Goal: Task Accomplishment & Management: Manage account settings

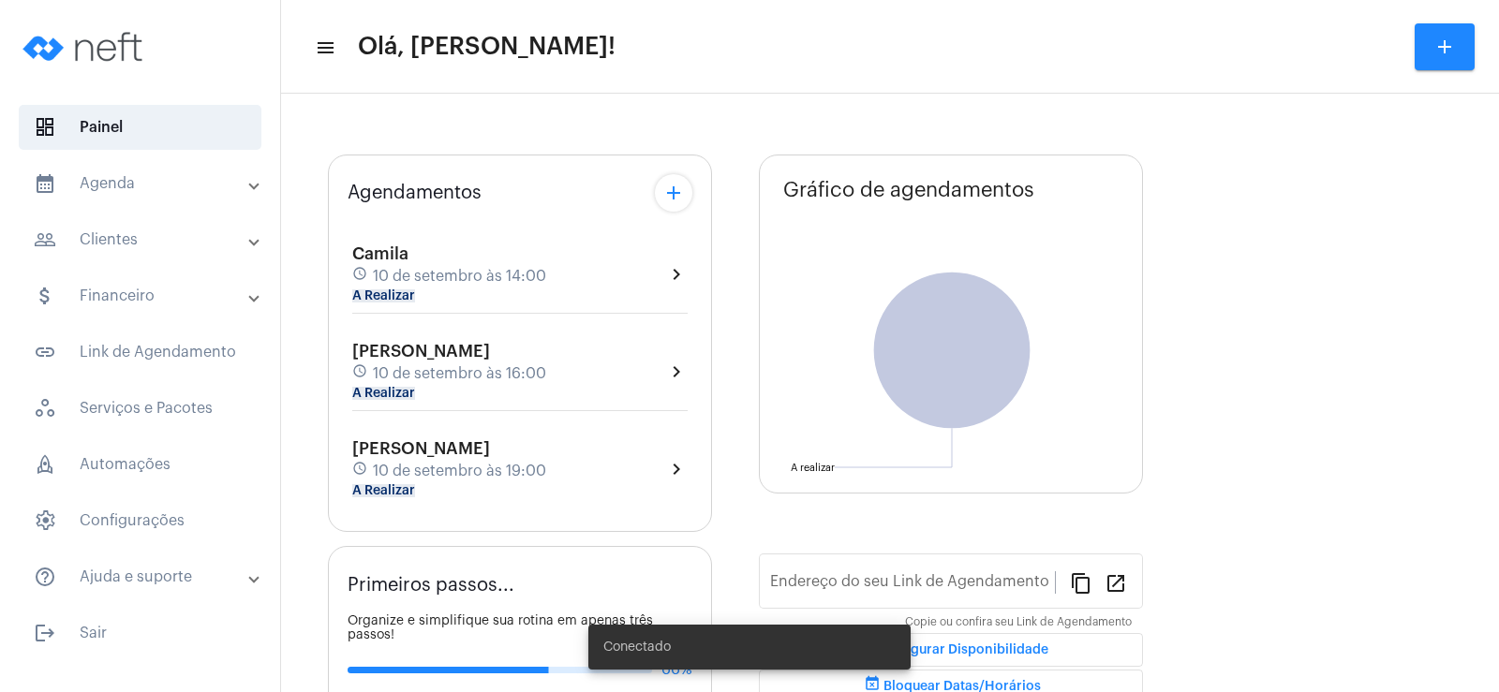
type input "[URL][DOMAIN_NAME]"
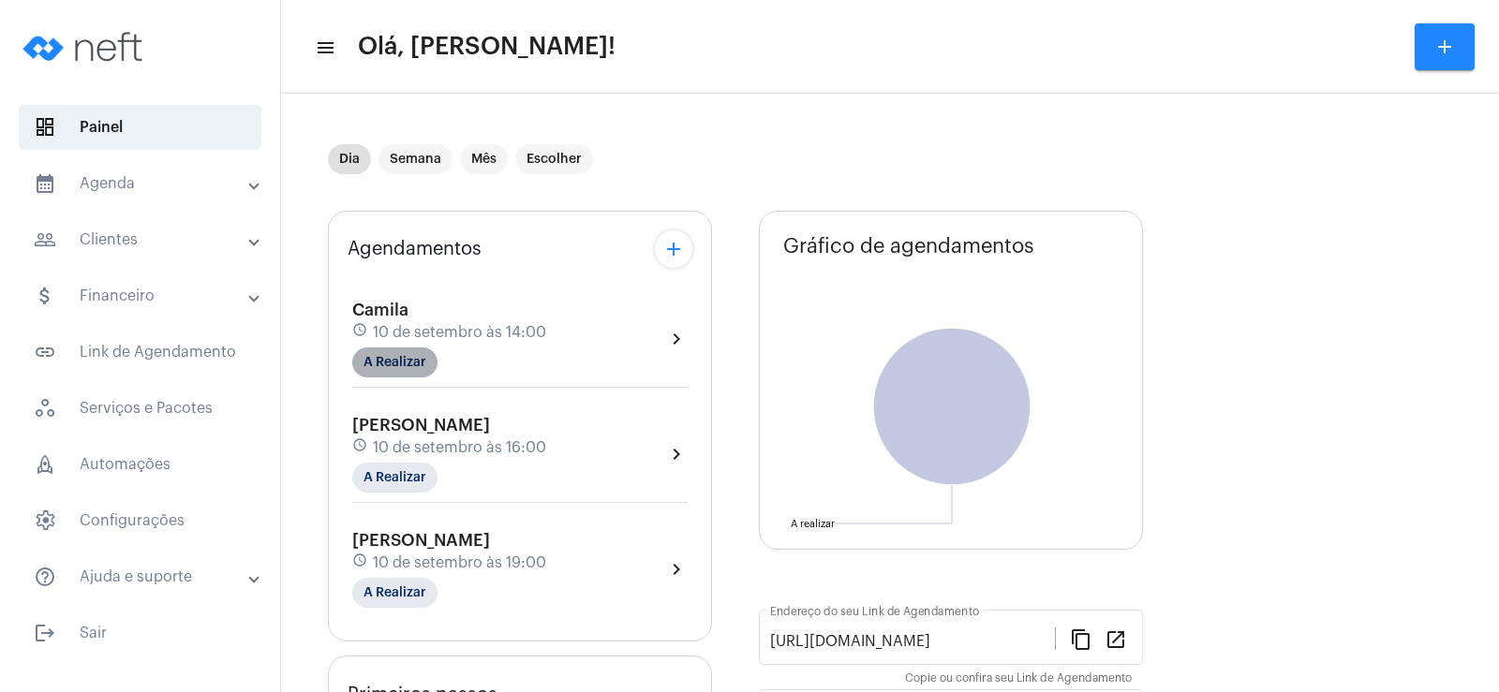
click at [395, 357] on mat-chip "A Realizar" at bounding box center [394, 363] width 85 height 30
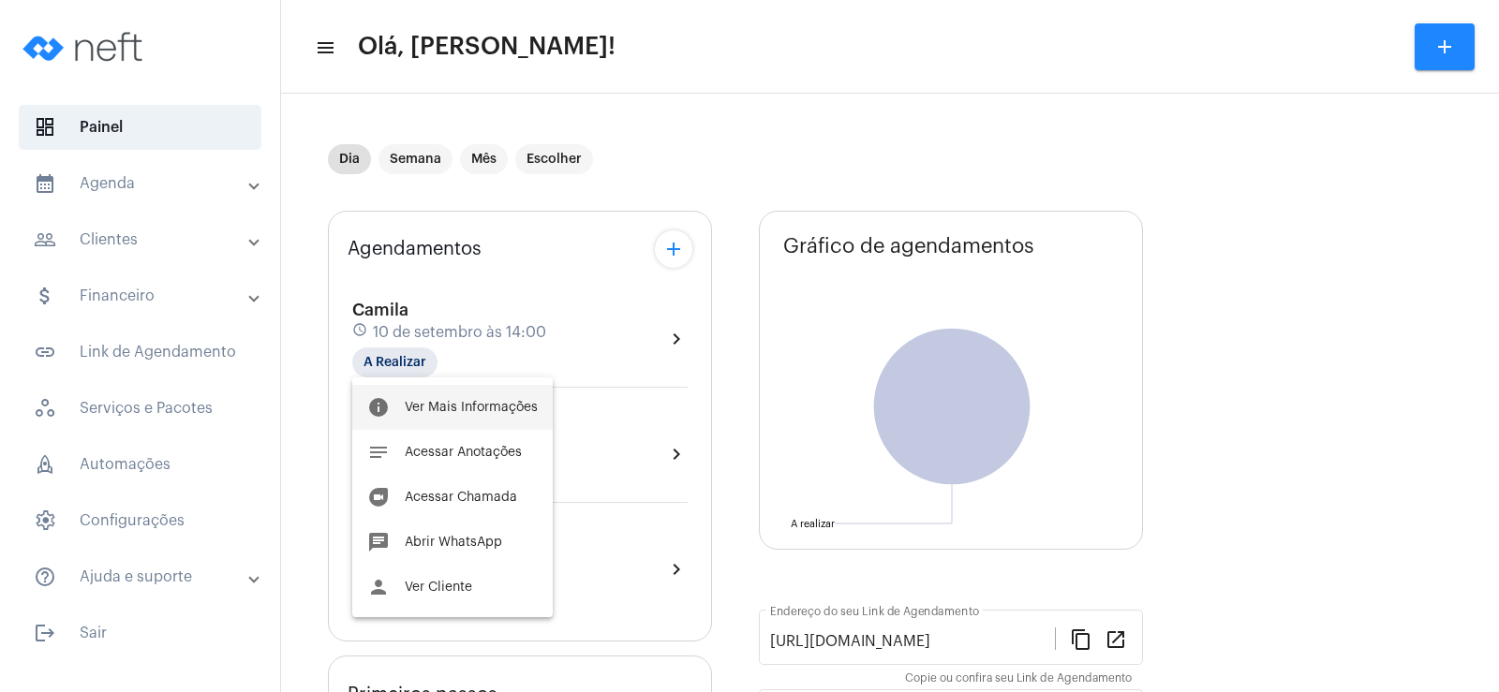
click at [460, 404] on span "Ver Mais Informações" at bounding box center [471, 407] width 133 height 13
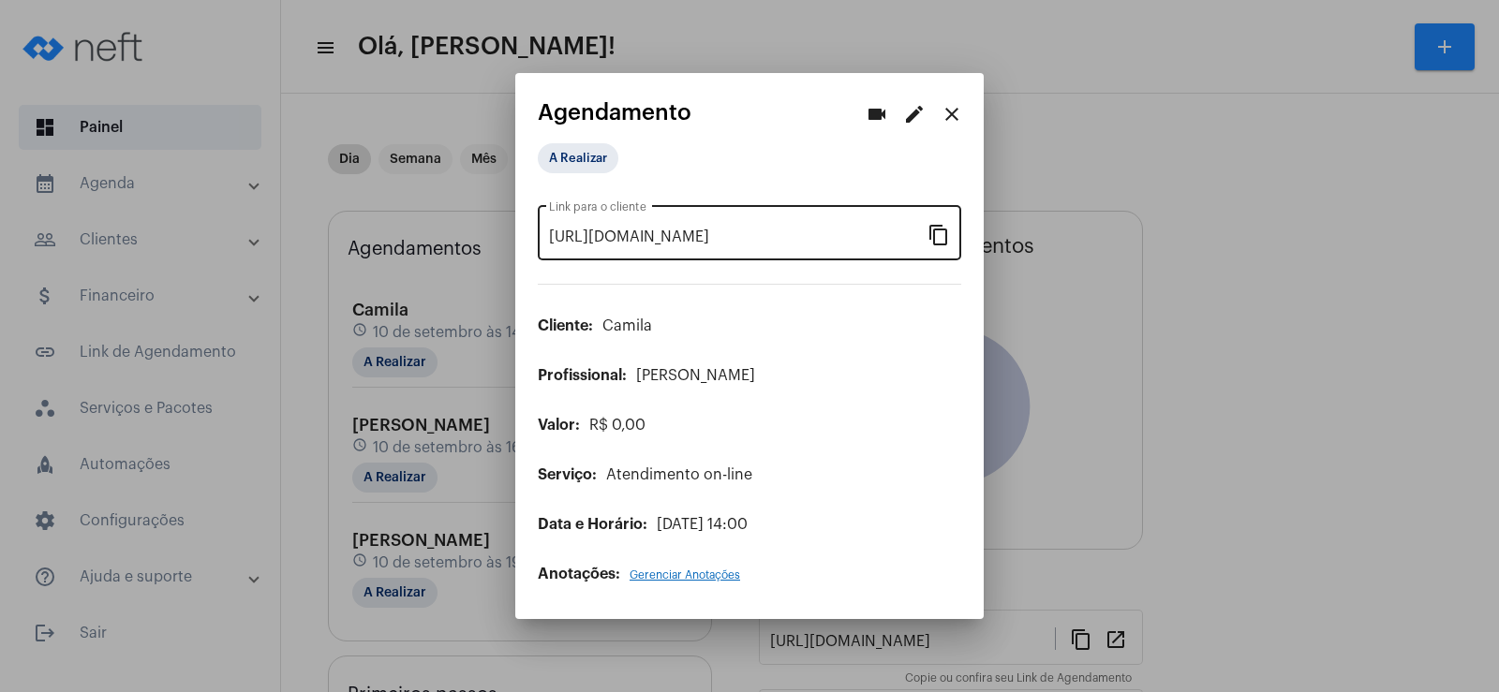
click at [939, 233] on mat-icon "content_copy" at bounding box center [939, 234] width 22 height 22
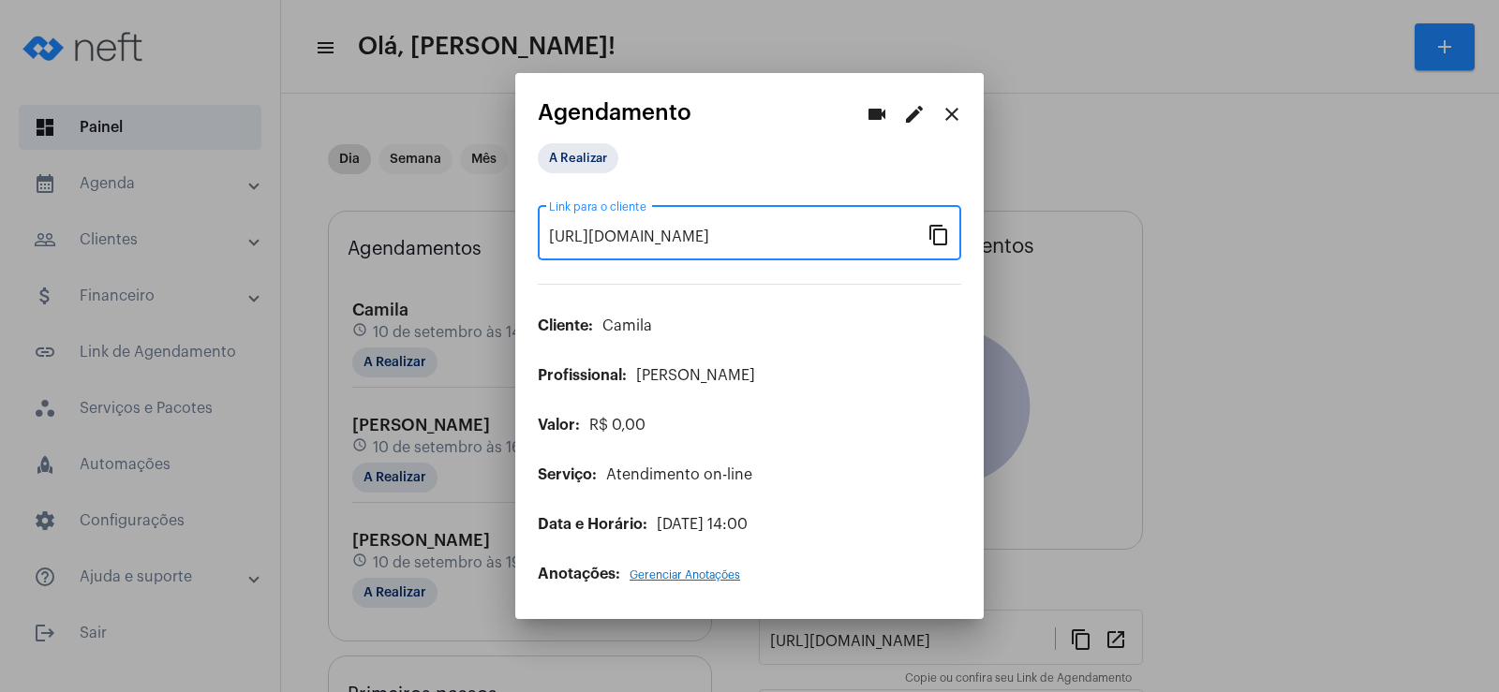
click at [944, 237] on mat-icon "content_copy" at bounding box center [939, 234] width 22 height 22
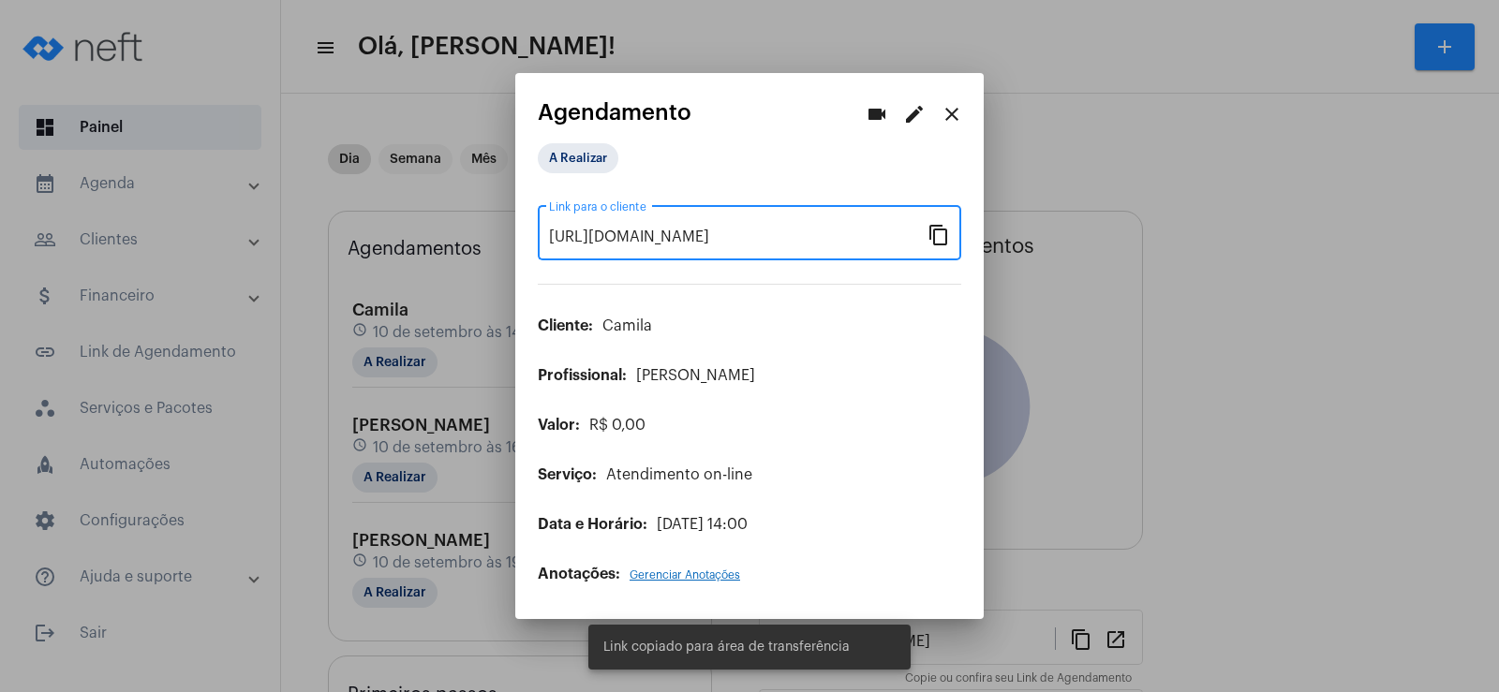
click at [883, 111] on mat-icon "videocam" at bounding box center [877, 114] width 22 height 22
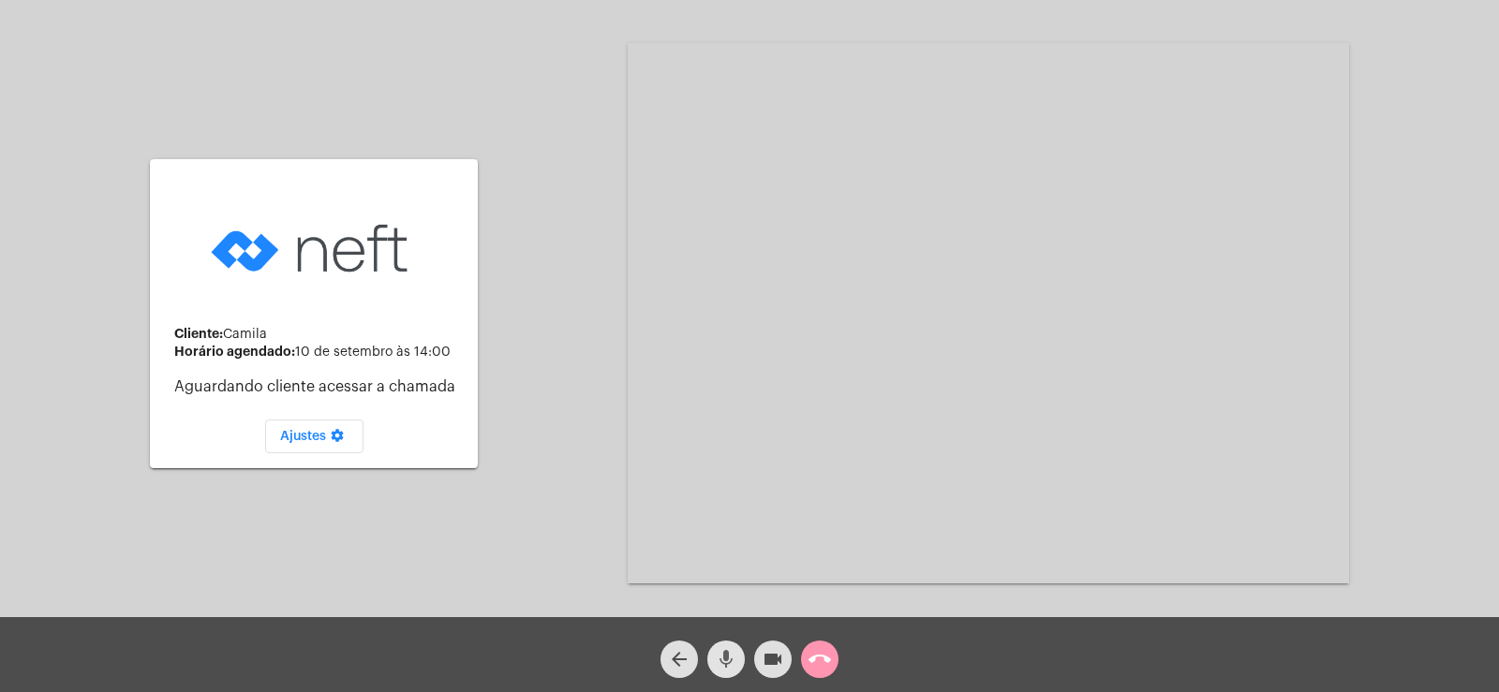
click at [723, 651] on mat-icon "mic" at bounding box center [726, 659] width 22 height 22
click at [757, 666] on button "videocam" at bounding box center [772, 659] width 37 height 37
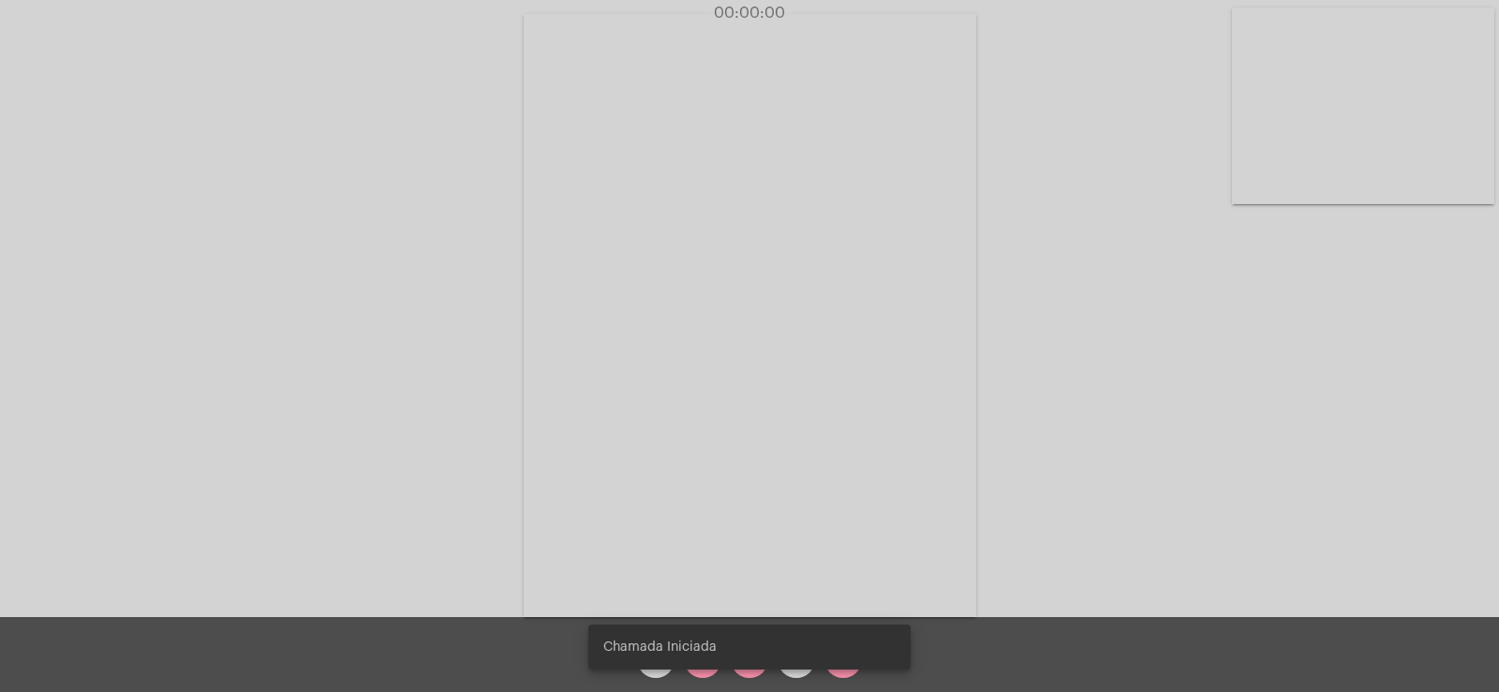
click at [707, 661] on snack-bar-container "Chamada Iniciada" at bounding box center [749, 647] width 322 height 45
click at [693, 668] on snack-bar-container "Chamada Iniciada" at bounding box center [749, 647] width 322 height 45
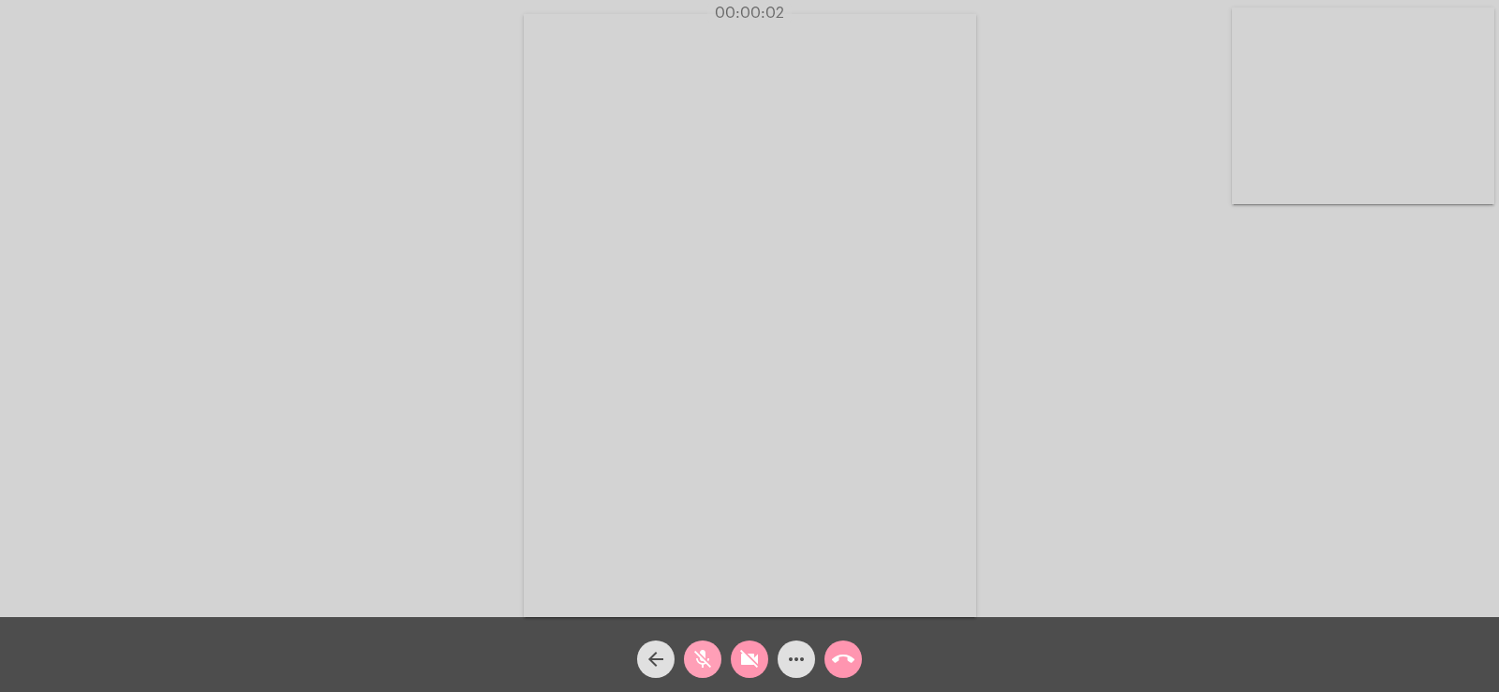
click at [693, 668] on mat-icon "mic_off" at bounding box center [702, 659] width 22 height 22
click at [752, 660] on mat-icon "videocam_off" at bounding box center [749, 659] width 22 height 22
click at [802, 654] on mat-icon "more_horiz" at bounding box center [796, 659] width 22 height 22
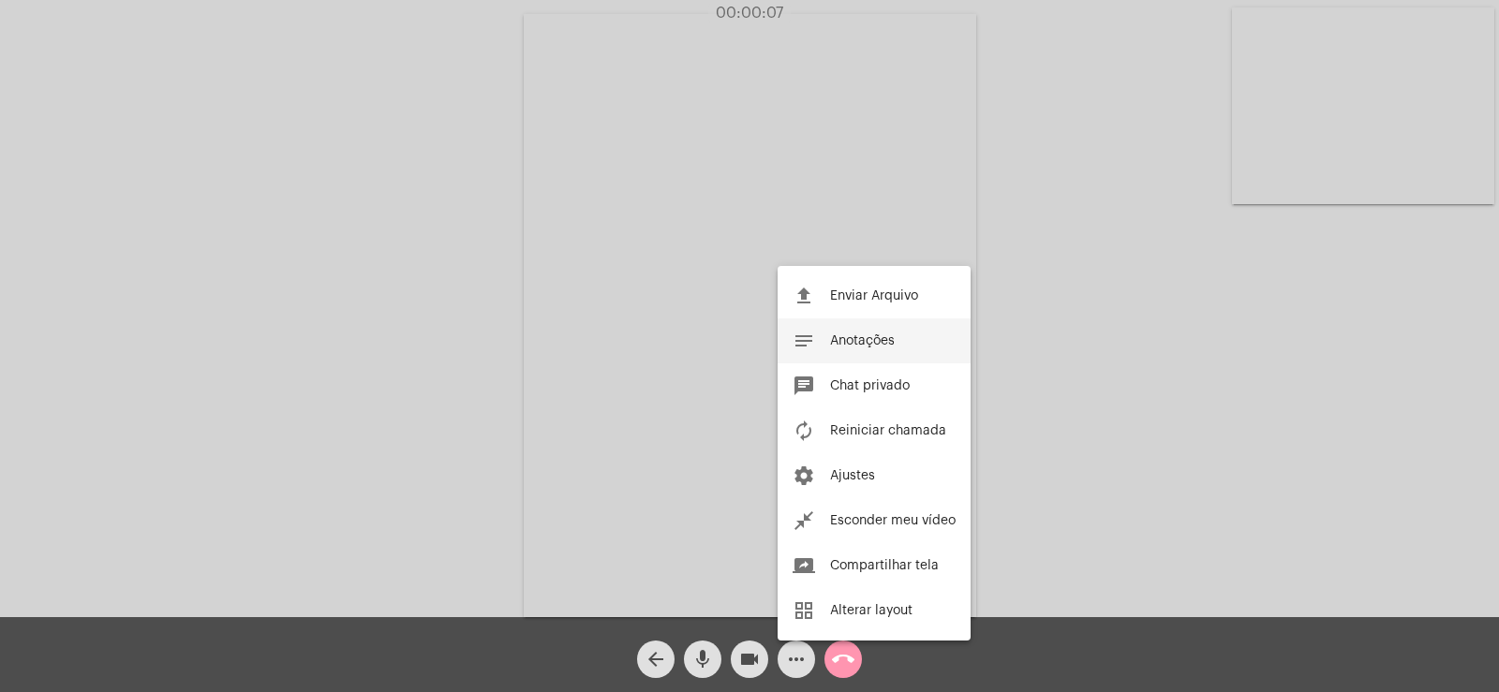
click at [883, 343] on span "Anotações" at bounding box center [862, 340] width 65 height 13
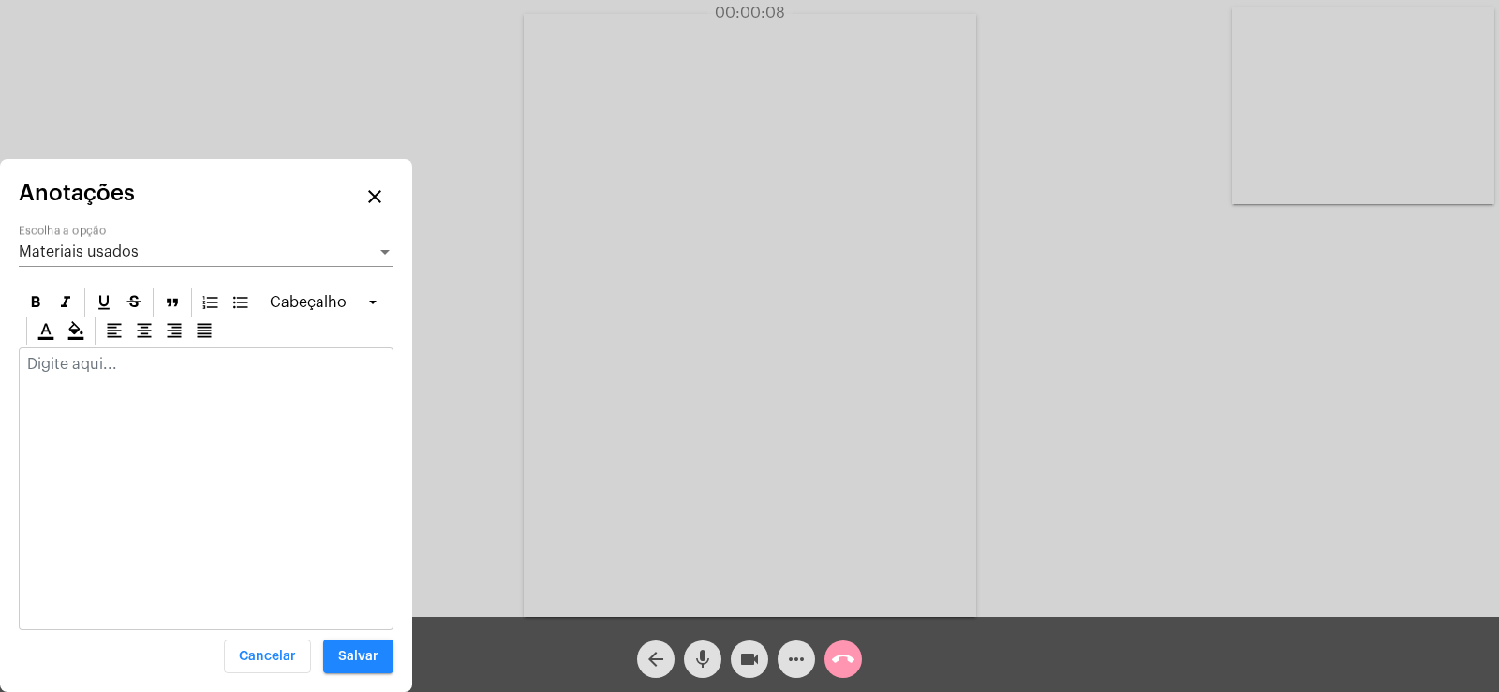
click at [61, 251] on span "Materiais usados" at bounding box center [79, 252] width 120 height 15
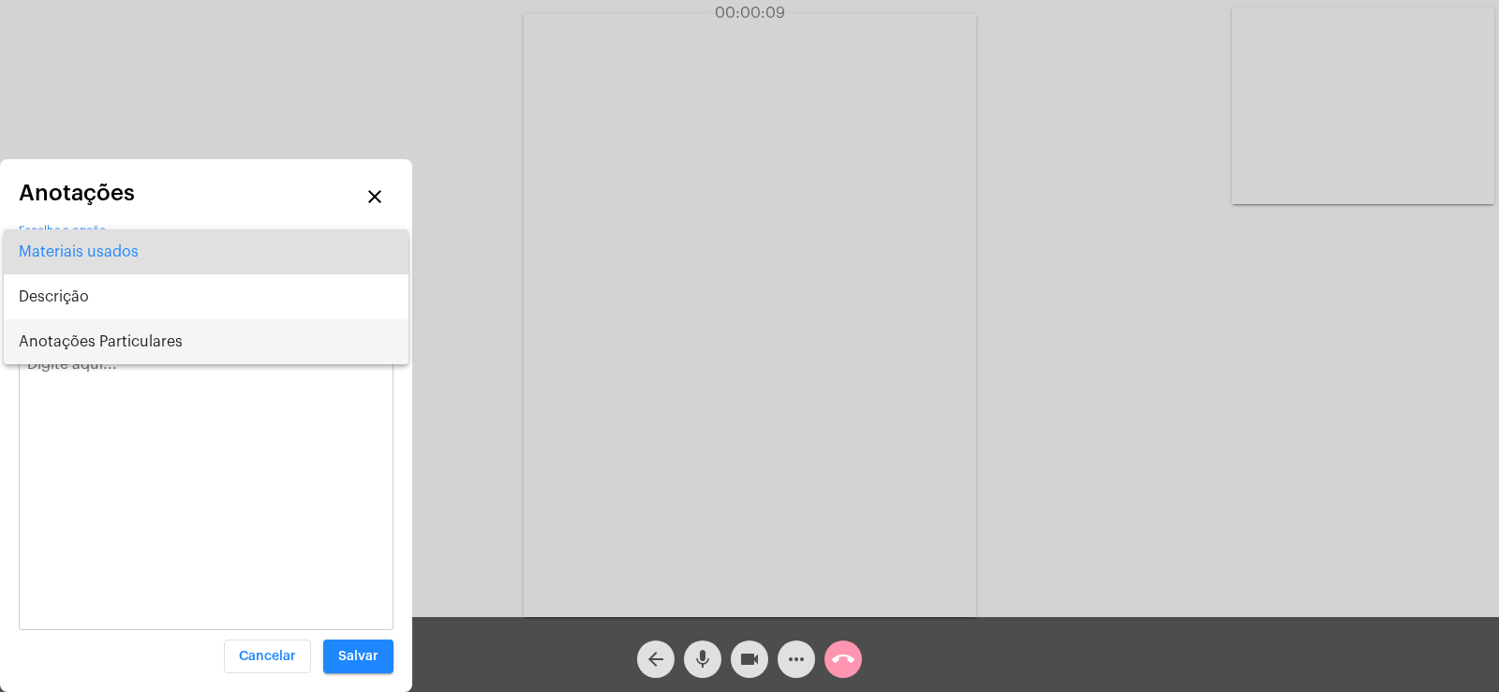
click at [74, 334] on span "Anotações Particulares" at bounding box center [206, 341] width 375 height 45
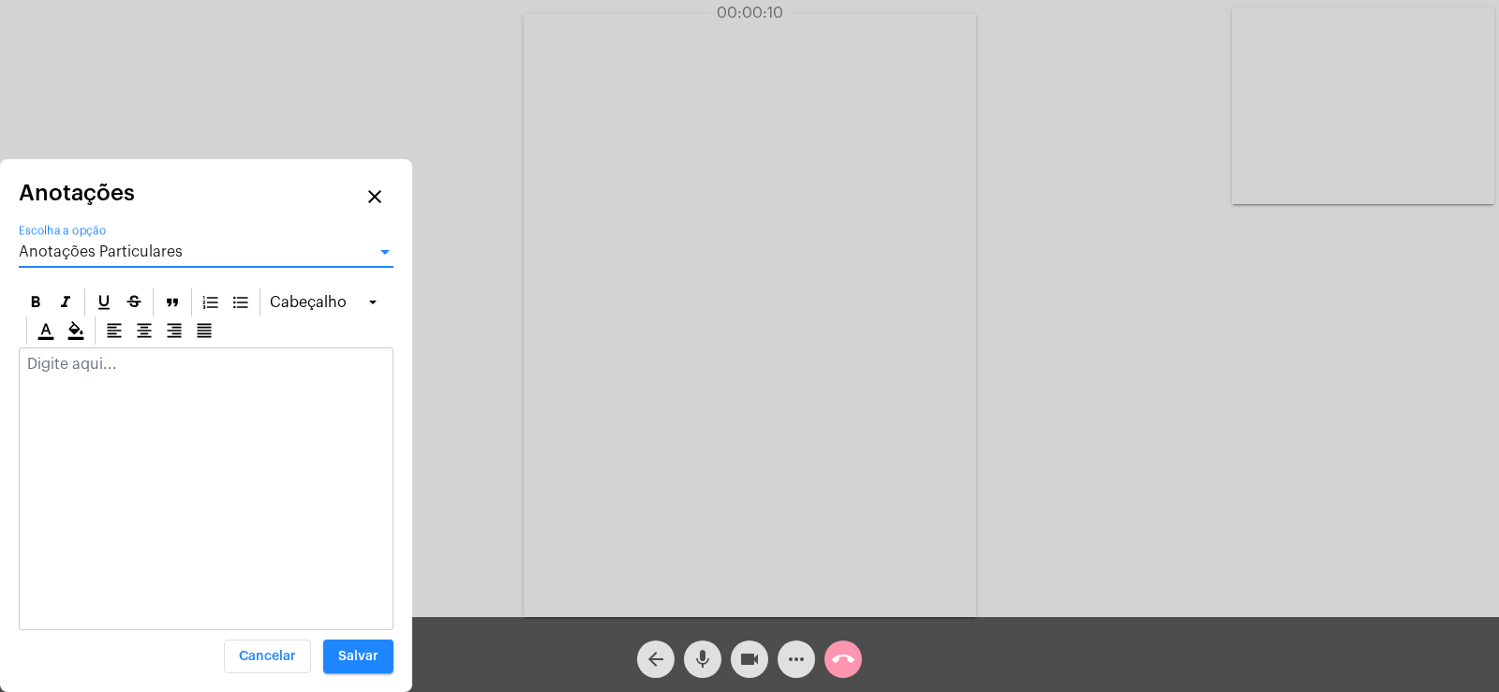
click at [46, 374] on div at bounding box center [206, 369] width 373 height 41
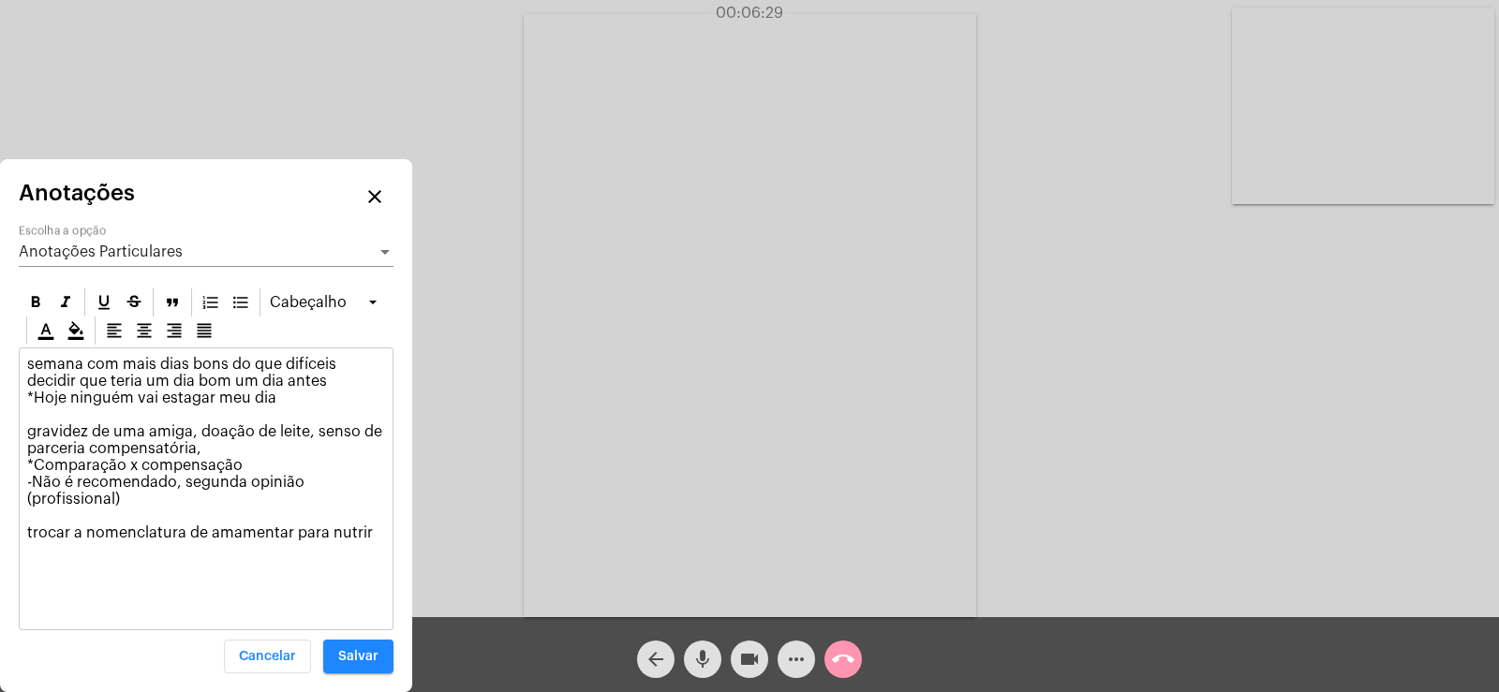
click at [307, 427] on p "semana com mais dias bons do que difíceis decidir que teria um dia bom um dia a…" at bounding box center [206, 449] width 358 height 186
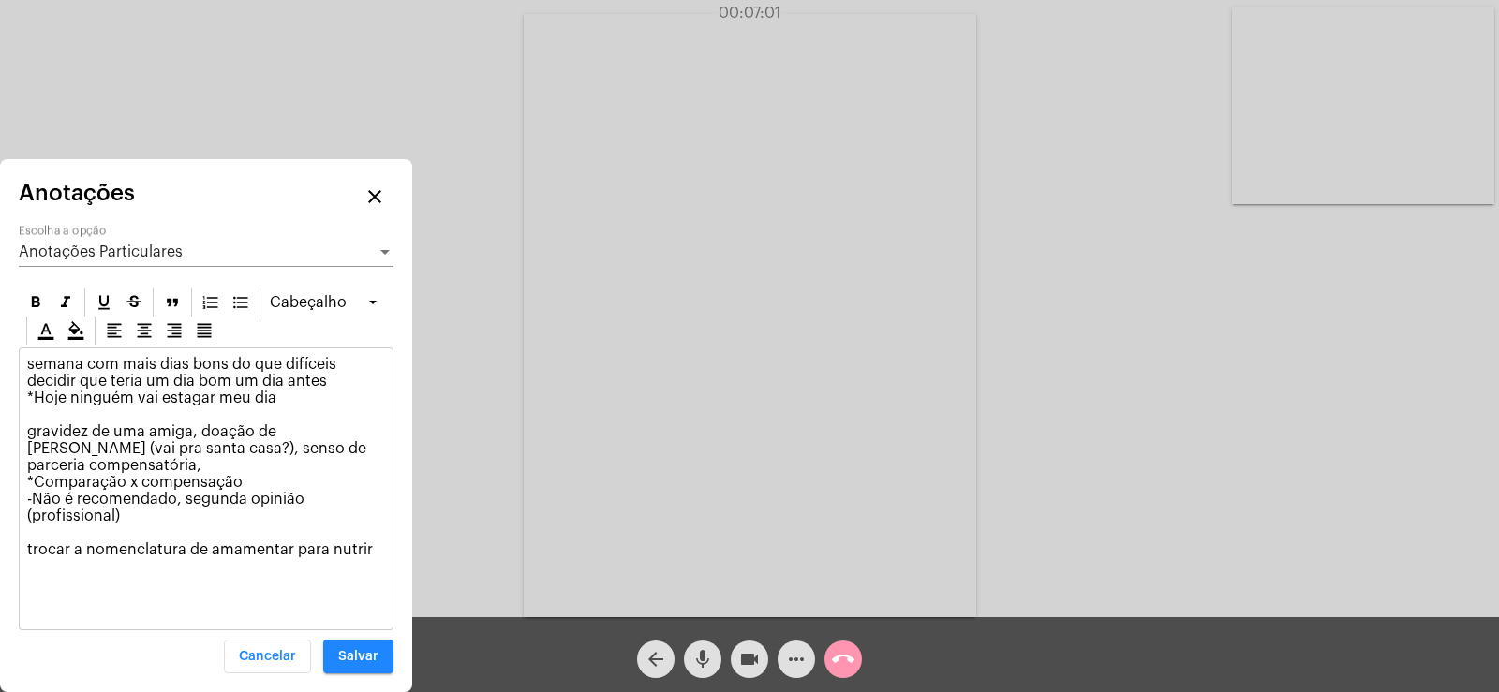
click at [186, 484] on p "semana com mais dias bons do que difíceis decidir que teria um dia bom um dia a…" at bounding box center [206, 457] width 358 height 202
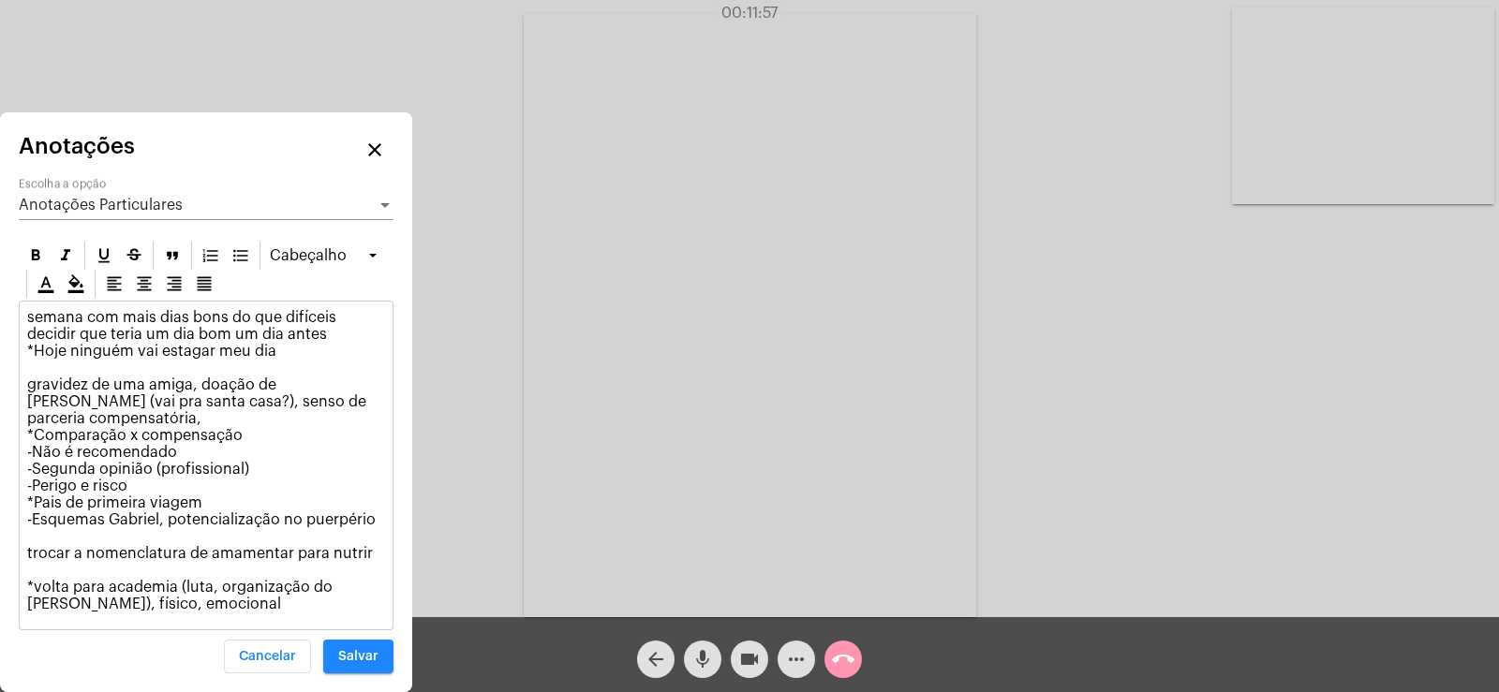
click at [311, 376] on p "semana com mais dias bons do que difíceis decidir que teria um dia bom um dia a…" at bounding box center [206, 461] width 358 height 304
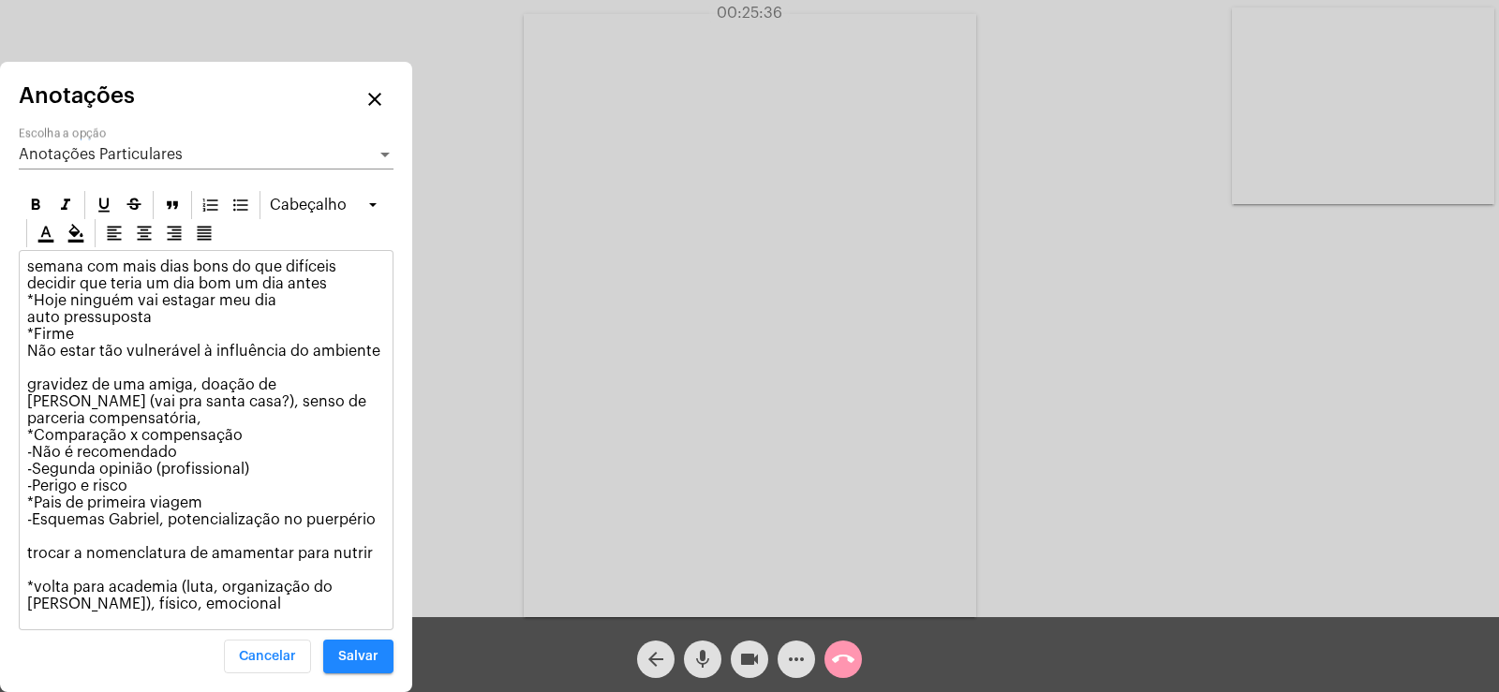
click at [377, 524] on p "semana com mais dias bons do que difíceis decidir que teria um dia bom um dia a…" at bounding box center [206, 436] width 358 height 354
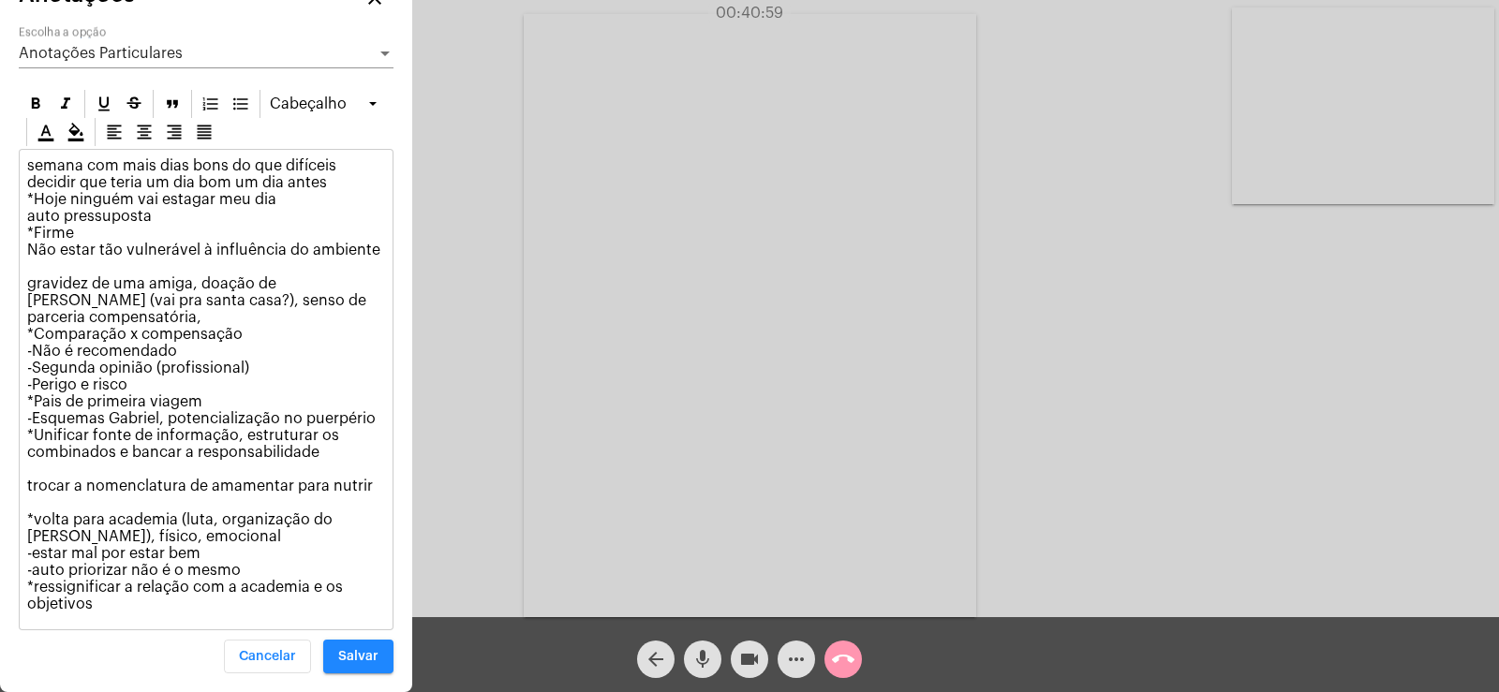
click at [257, 570] on p "semana com mais dias bons do que difíceis decidir que teria um dia bom um dia a…" at bounding box center [206, 384] width 358 height 455
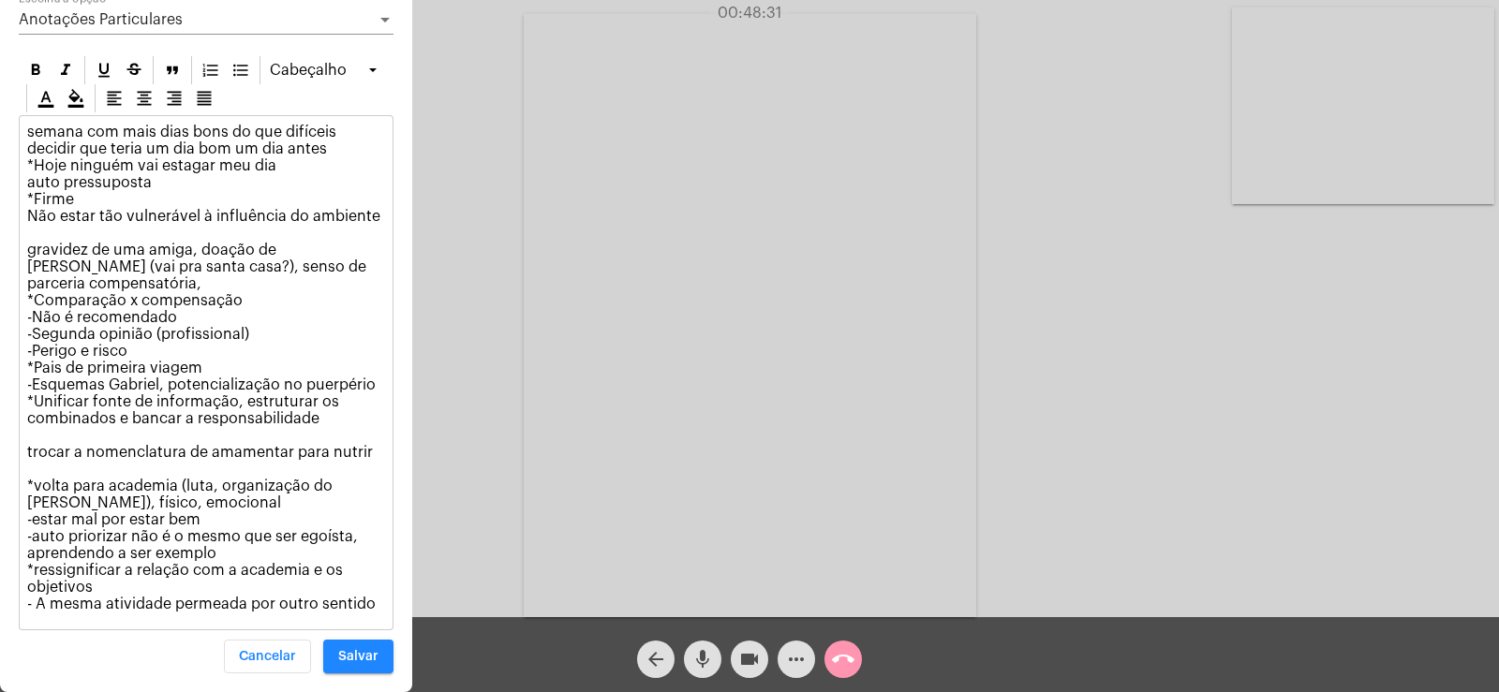
click at [111, 35] on div "Anotações Particulares Escolha a opção" at bounding box center [206, 14] width 375 height 42
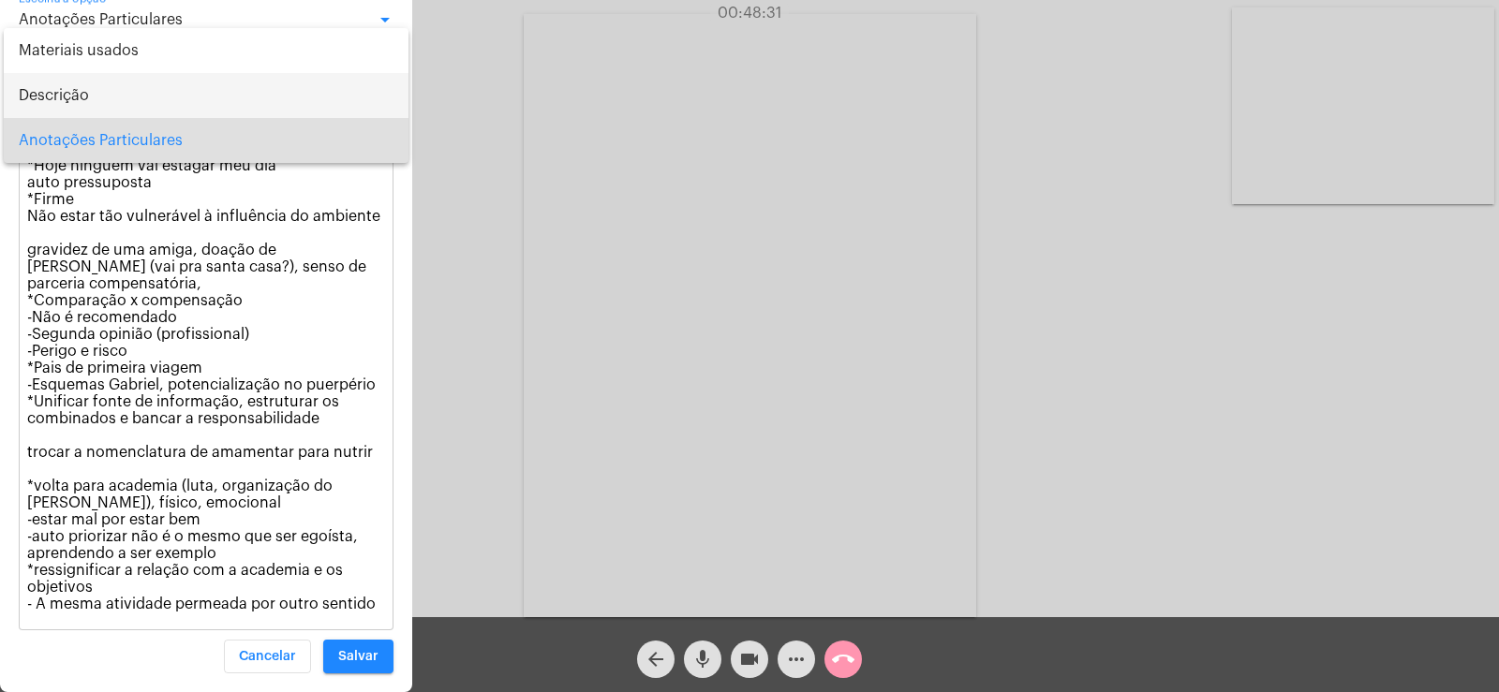
click at [98, 103] on span "Descrição" at bounding box center [206, 95] width 375 height 45
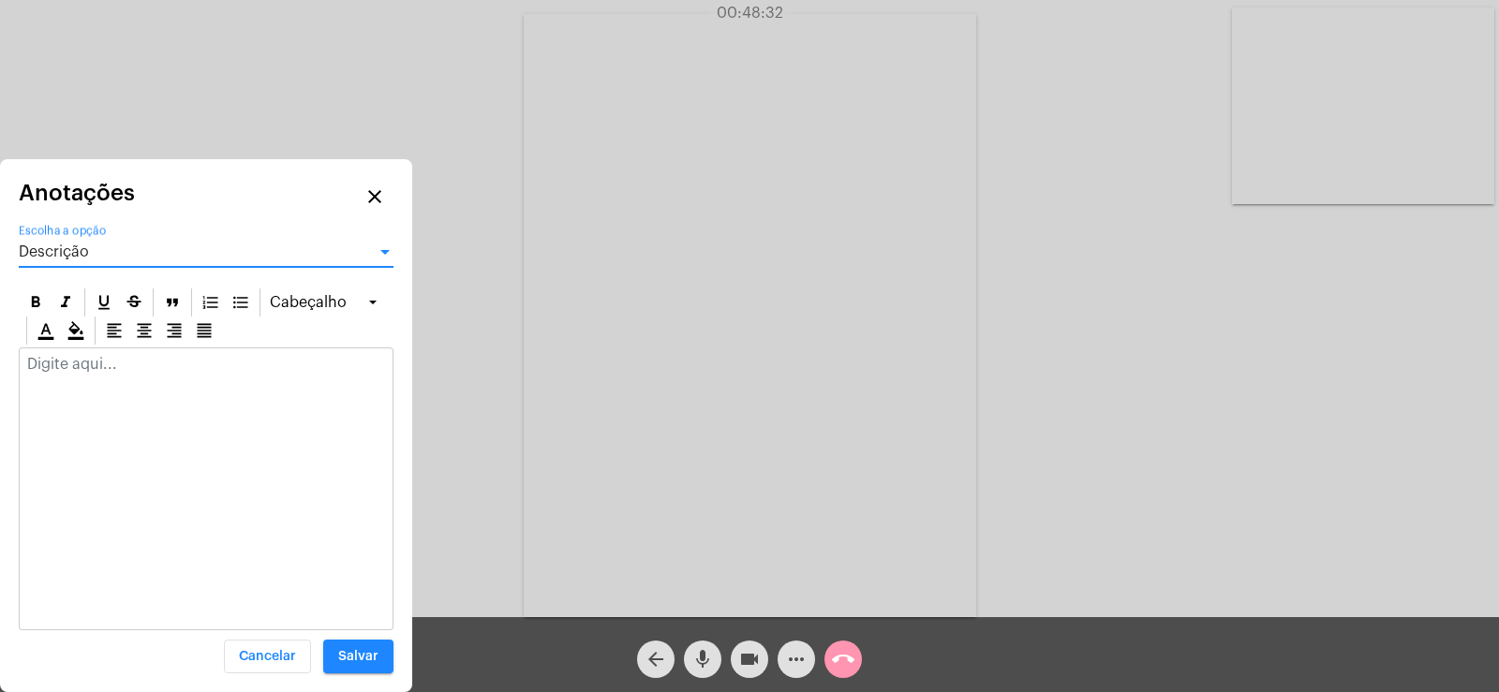
click at [66, 378] on div at bounding box center [206, 369] width 373 height 41
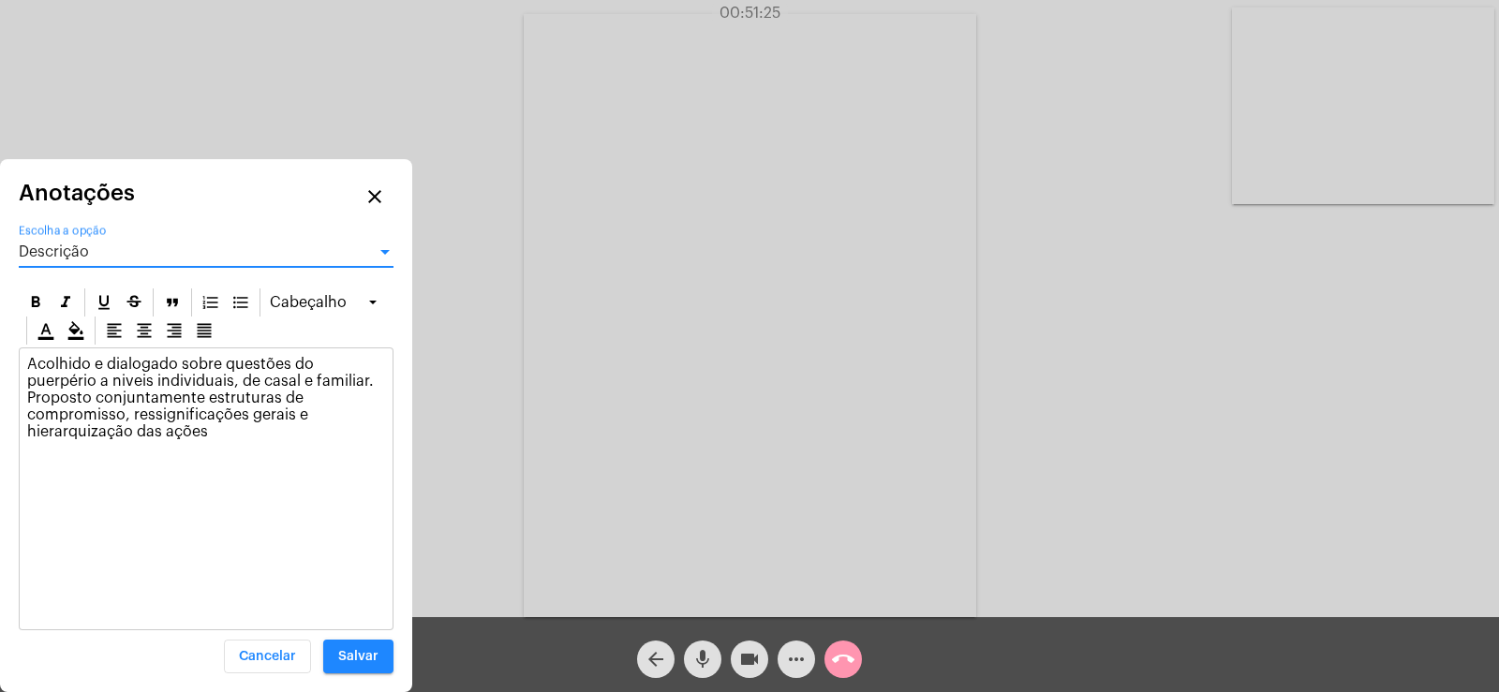
click at [167, 257] on div "Descrição" at bounding box center [198, 252] width 358 height 17
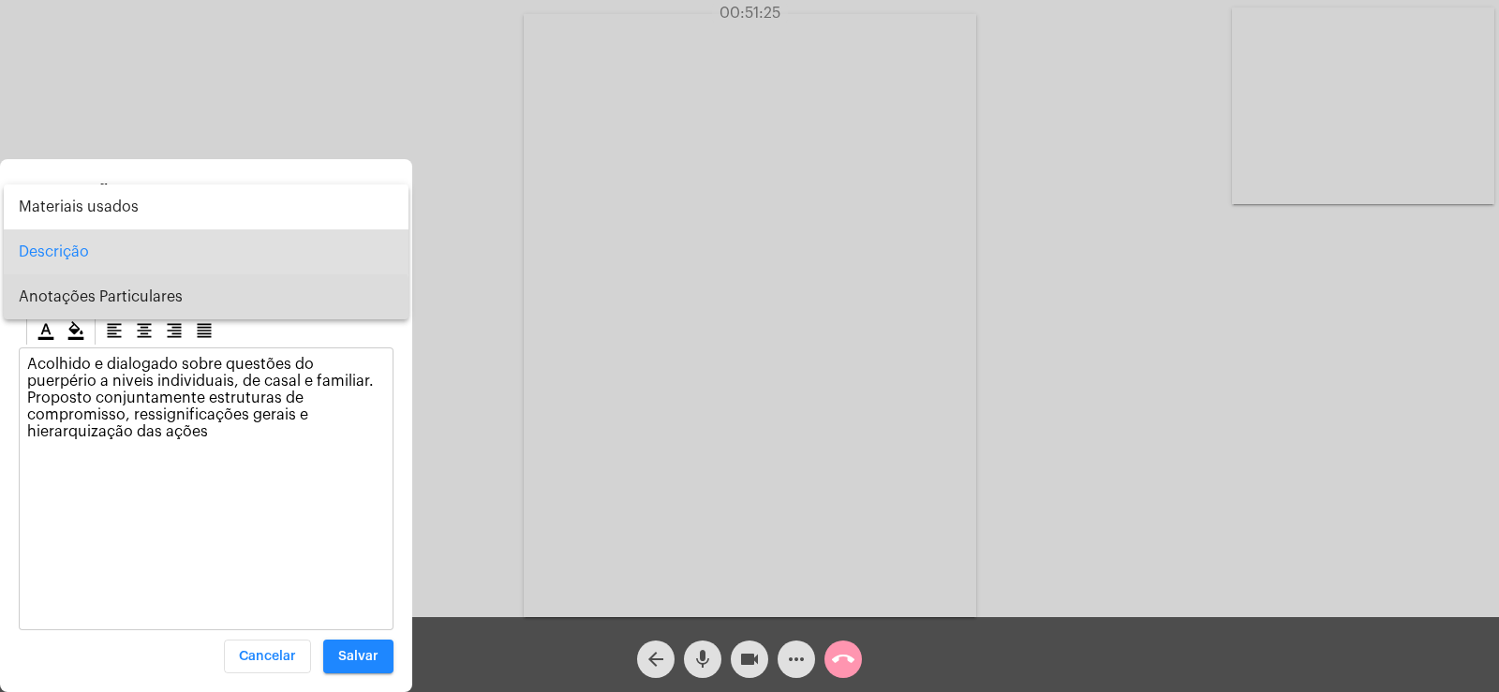
click at [141, 300] on span "Anotações Particulares" at bounding box center [206, 297] width 375 height 45
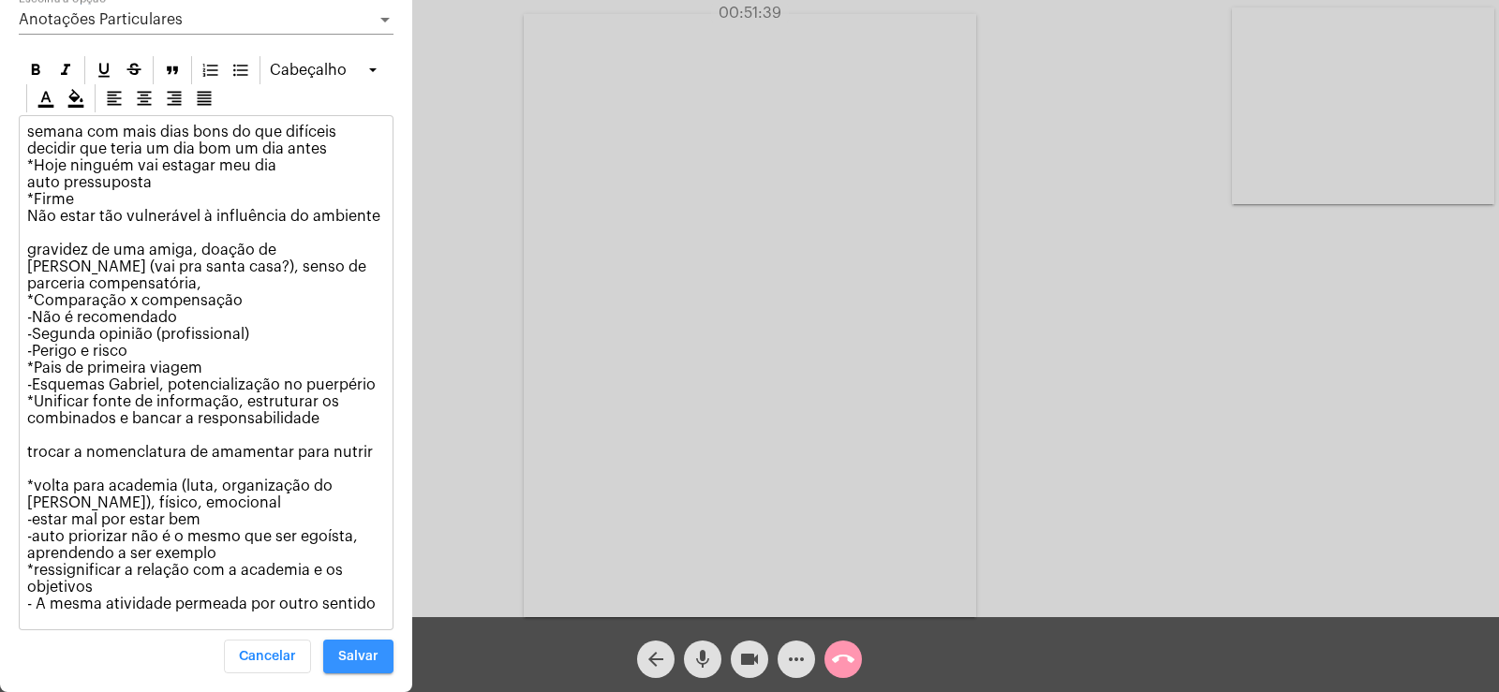
click at [371, 648] on button "Salvar" at bounding box center [358, 657] width 70 height 34
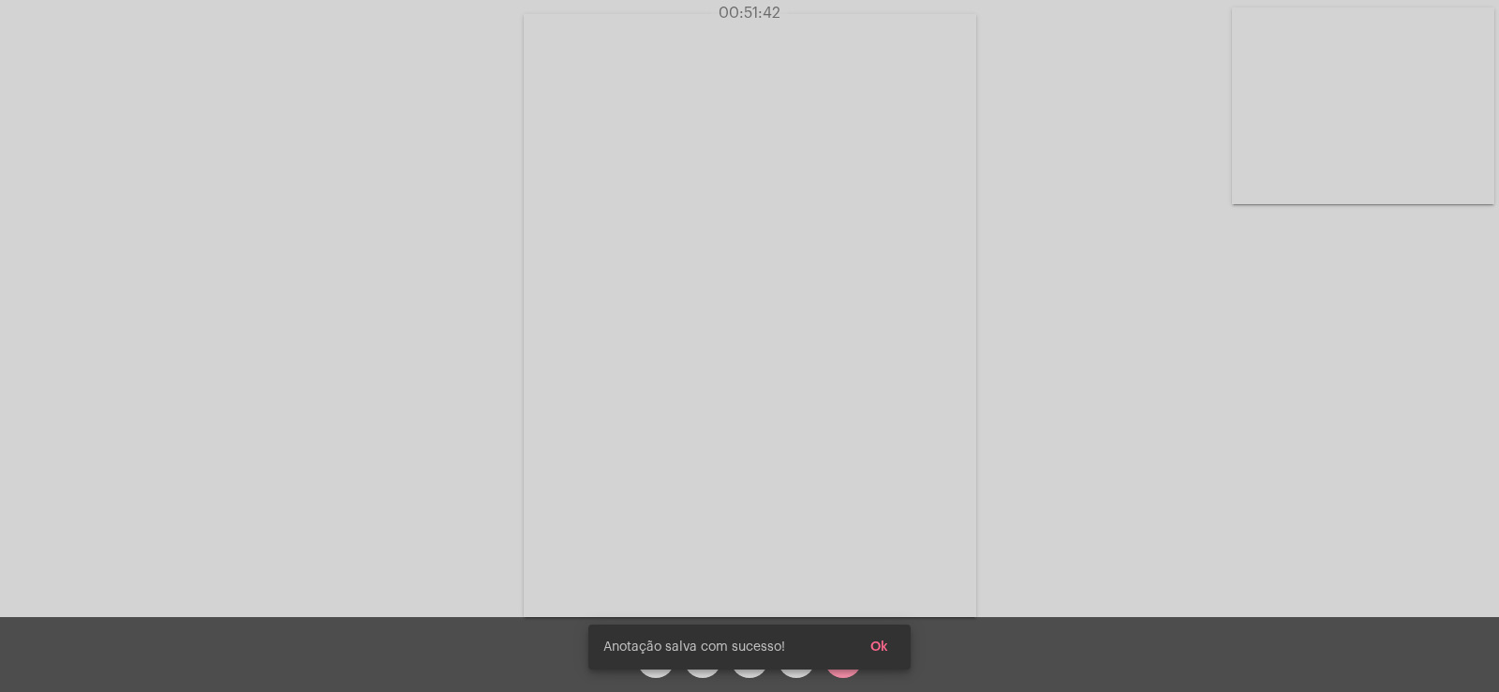
click at [886, 641] on span "Ok" at bounding box center [879, 647] width 18 height 13
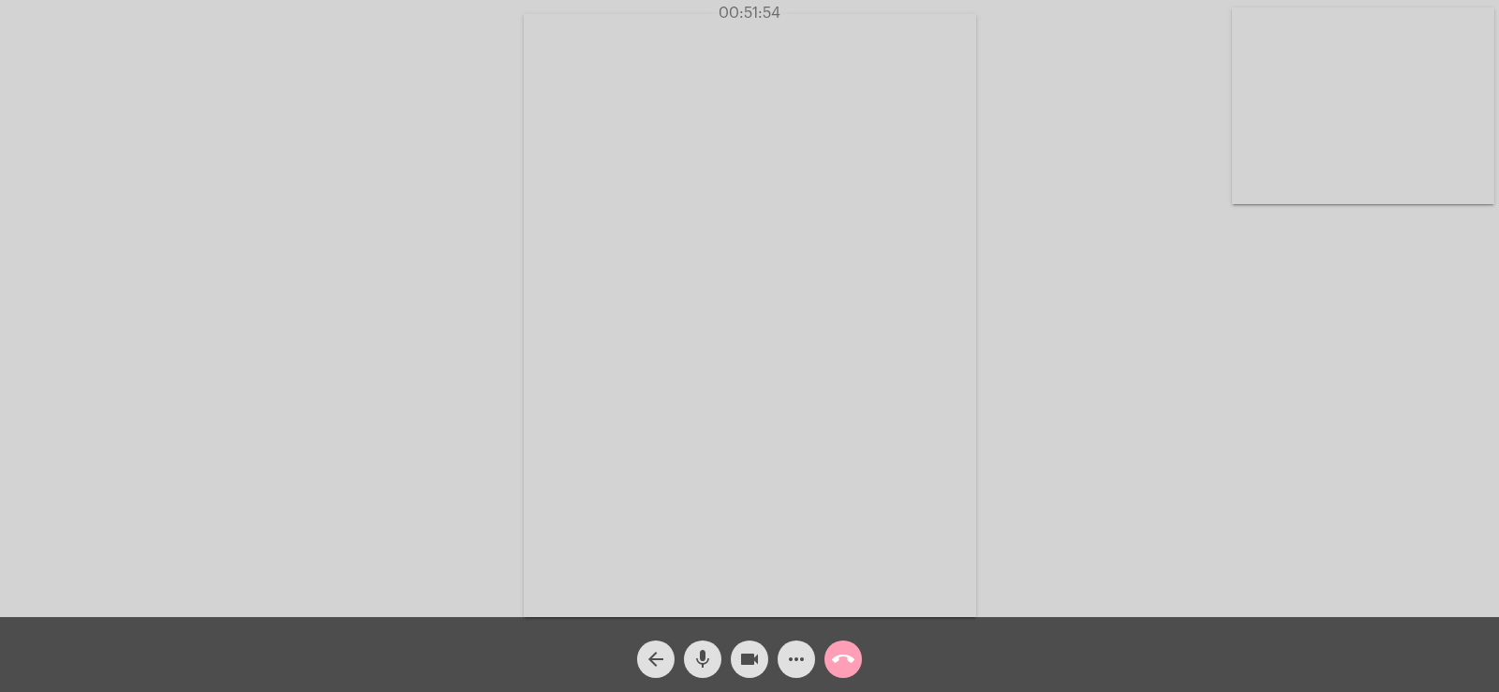
click at [848, 652] on mat-icon "call_end" at bounding box center [843, 659] width 22 height 22
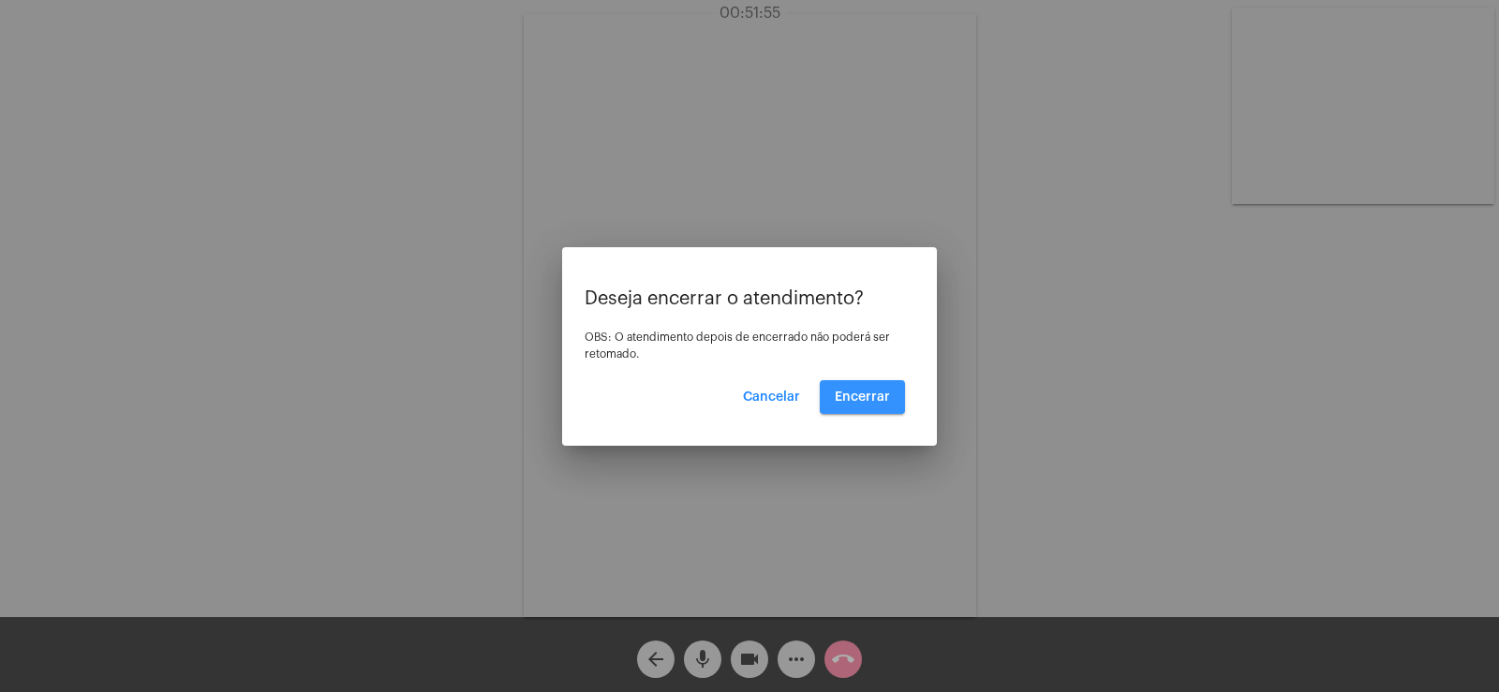
click at [880, 398] on span "Encerrar" at bounding box center [862, 397] width 55 height 13
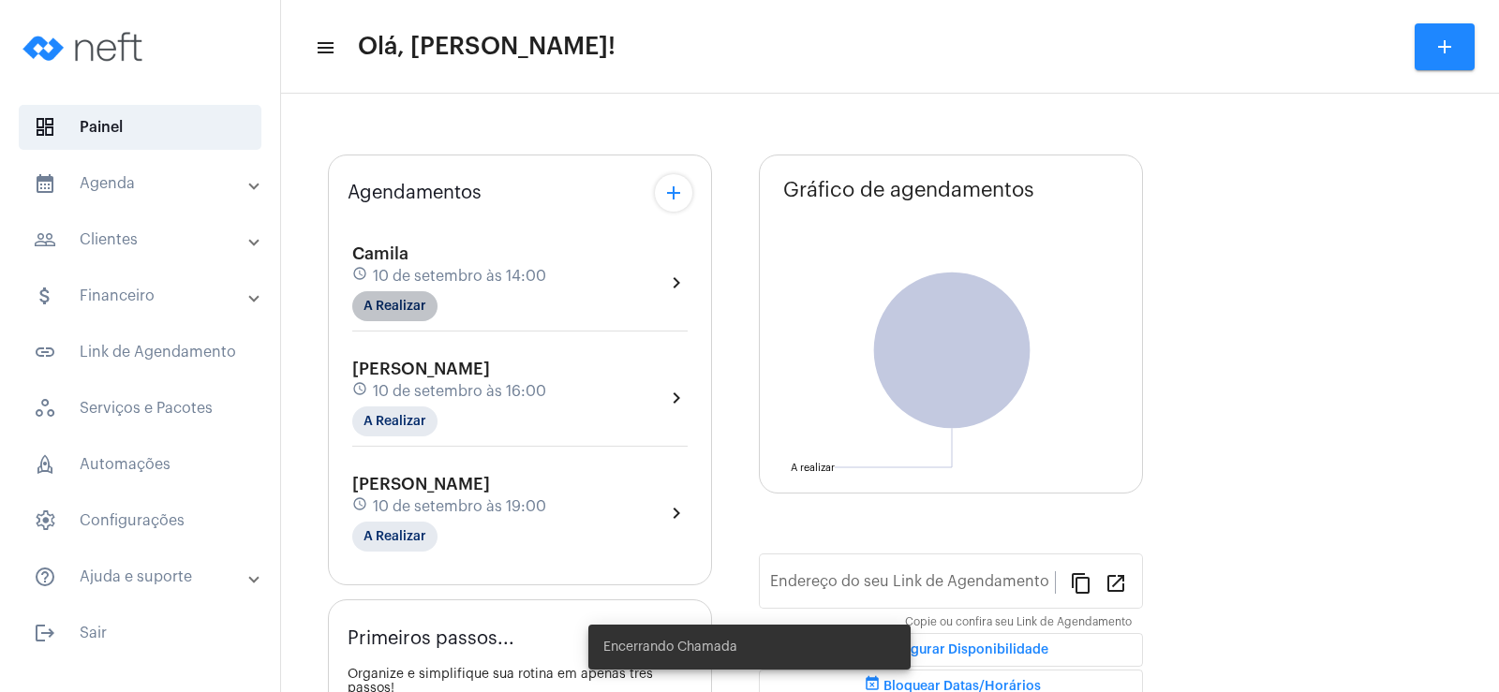
click at [393, 307] on mat-chip "A Realizar" at bounding box center [394, 306] width 85 height 30
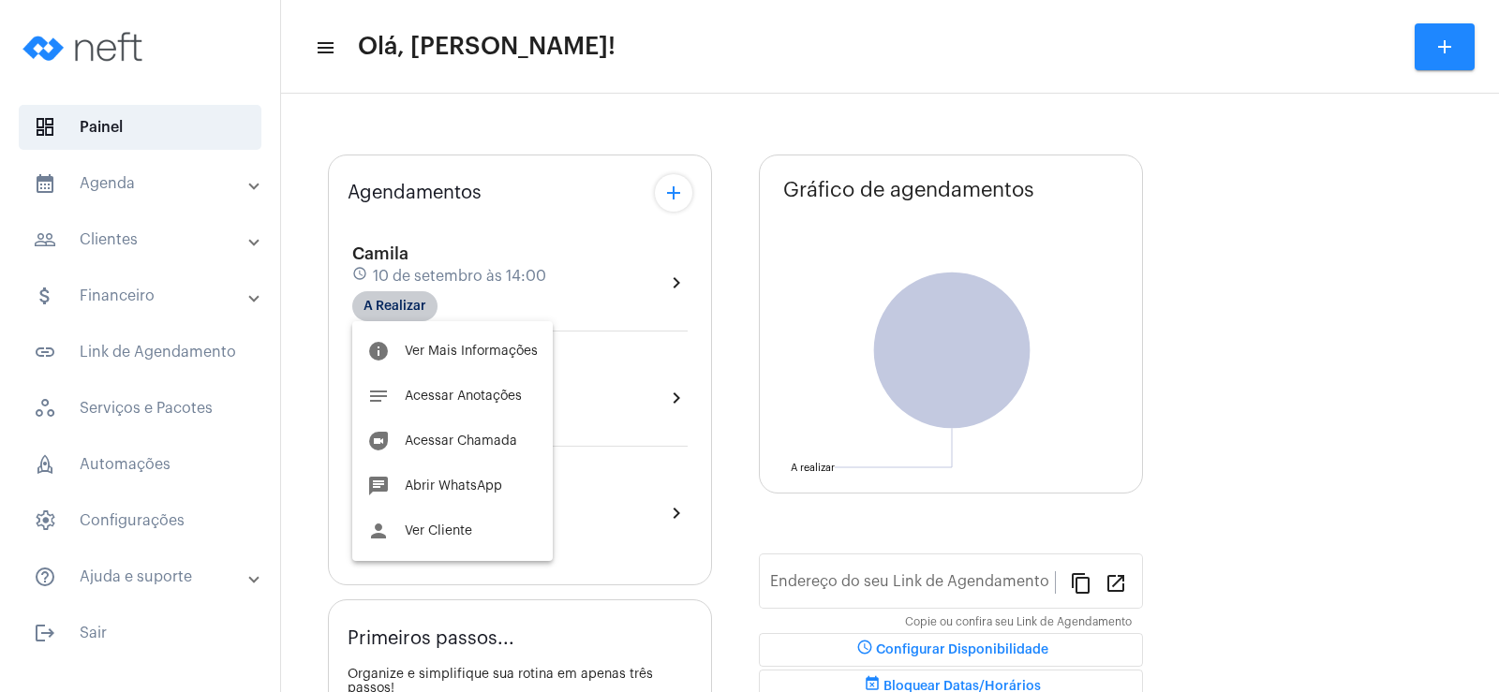
type input "[URL][DOMAIN_NAME]"
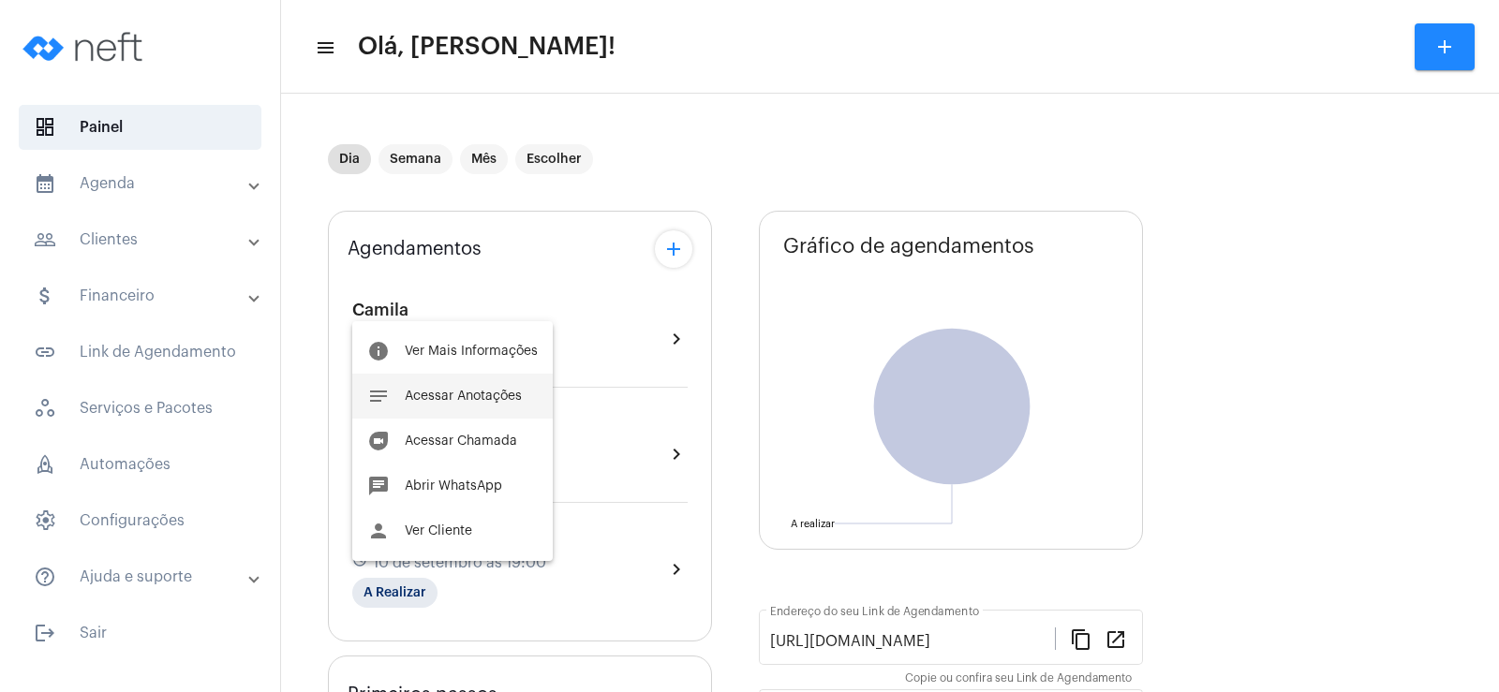
click at [444, 393] on span "Acessar Anotações" at bounding box center [463, 396] width 117 height 13
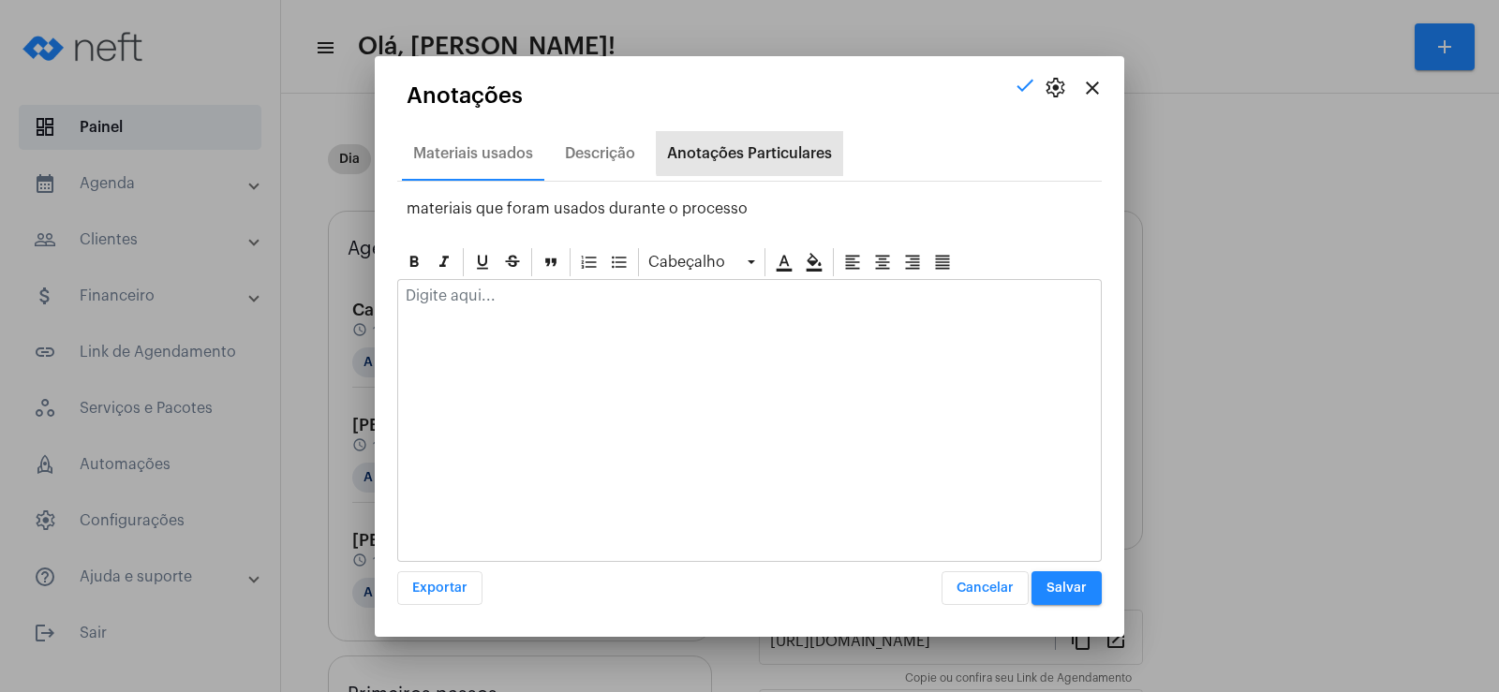
click at [757, 150] on div "Anotações Particulares" at bounding box center [749, 153] width 165 height 17
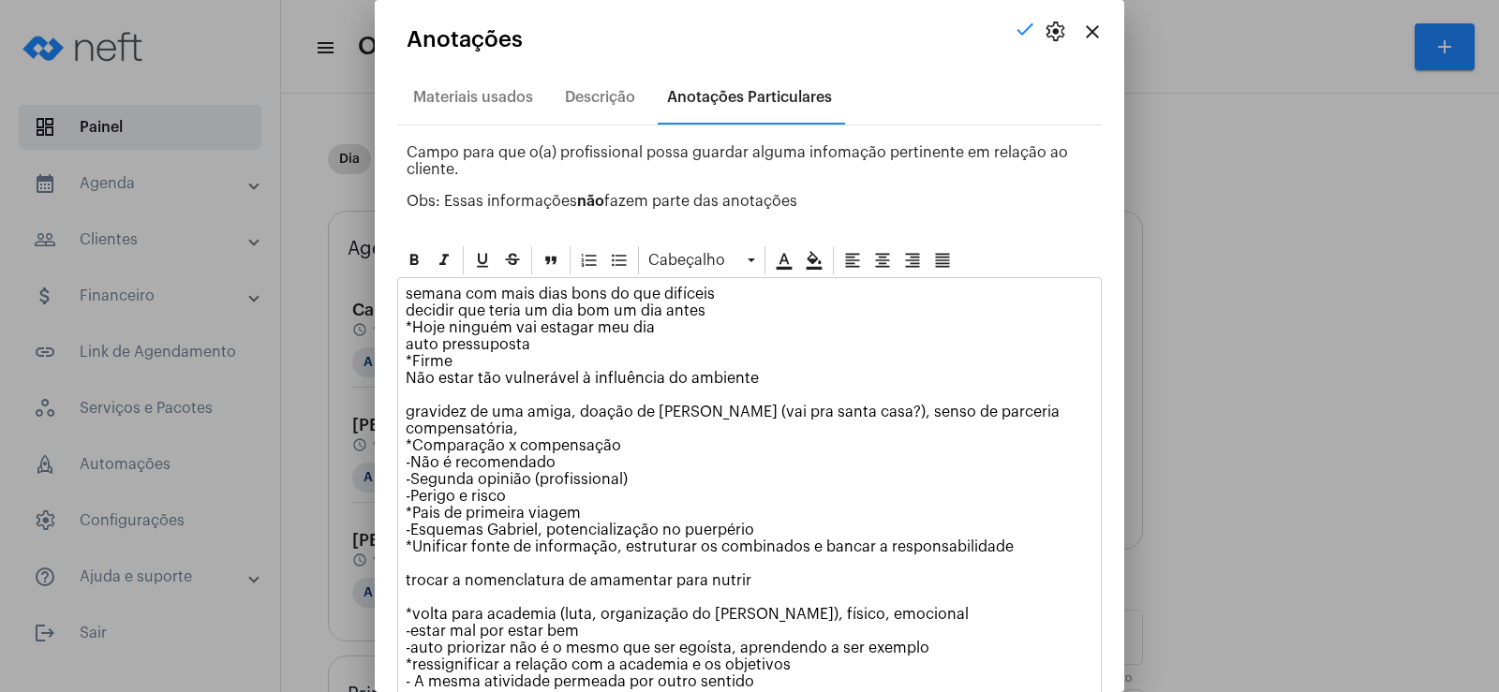
scroll to position [74, 0]
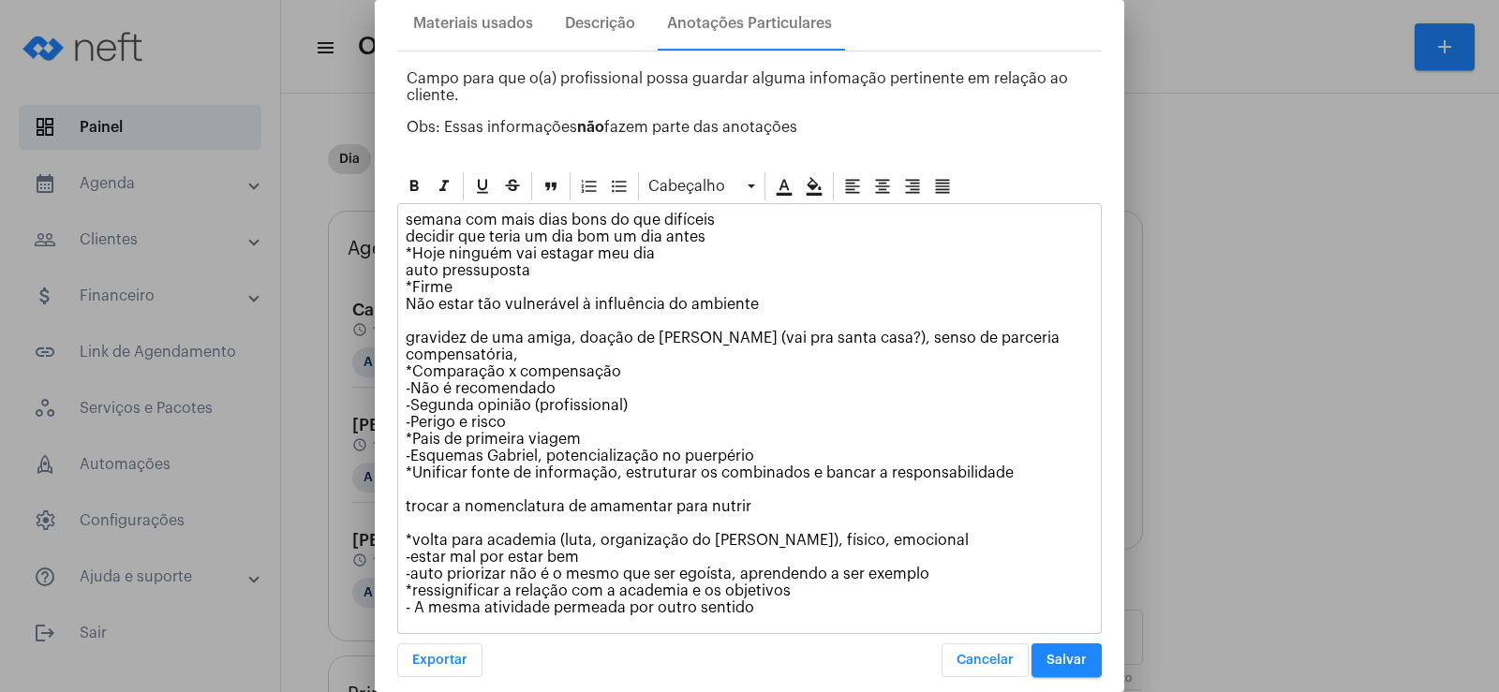
drag, startPoint x: 403, startPoint y: 248, endPoint x: 650, endPoint y: 249, distance: 247.3
click at [650, 249] on div "semana com mais dias bons do que difíceis decidir que teria um dia bom um dia a…" at bounding box center [749, 418] width 703 height 429
click at [561, 255] on p "semana com mais dias bons do que difíceis decidir que teria um dia bom um dia a…" at bounding box center [750, 414] width 688 height 405
click at [658, 258] on p "semana com mais dias bons do que difíceis decidir que teria um dia bom um dia a…" at bounding box center [750, 414] width 688 height 405
drag, startPoint x: 402, startPoint y: 253, endPoint x: 675, endPoint y: 246, distance: 272.7
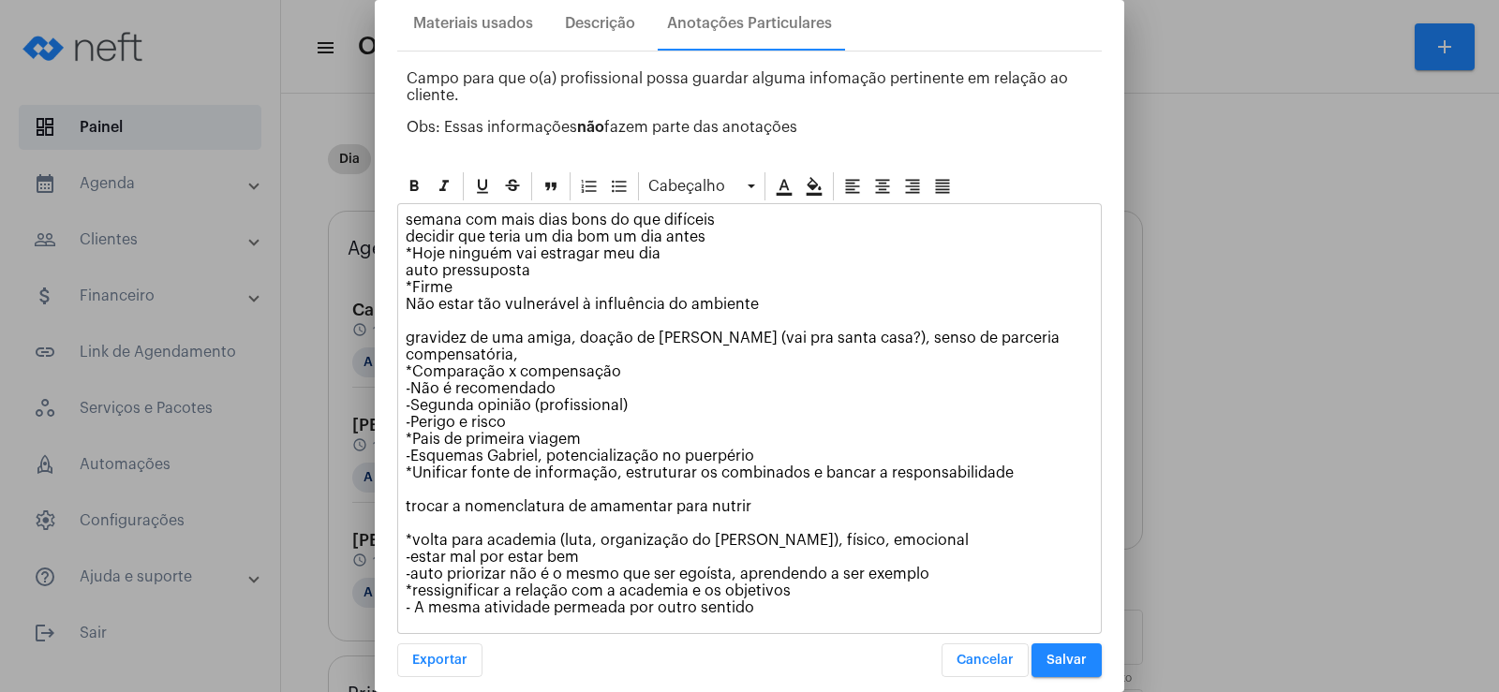
click at [675, 246] on div "semana com mais dias bons do que difíceis decidir que teria um dia bom um dia a…" at bounding box center [749, 418] width 703 height 429
copy p "*Hoje ninguém vai estragar meu dia"
click at [412, 248] on p "semana com mais dias bons do que difíceis decidir que teria um dia bom um dia a…" at bounding box center [750, 414] width 688 height 405
drag, startPoint x: 412, startPoint y: 248, endPoint x: 663, endPoint y: 253, distance: 251.1
click at [663, 253] on p "semana com mais dias bons do que difíceis decidir que teria um dia bom um dia a…" at bounding box center [750, 414] width 688 height 405
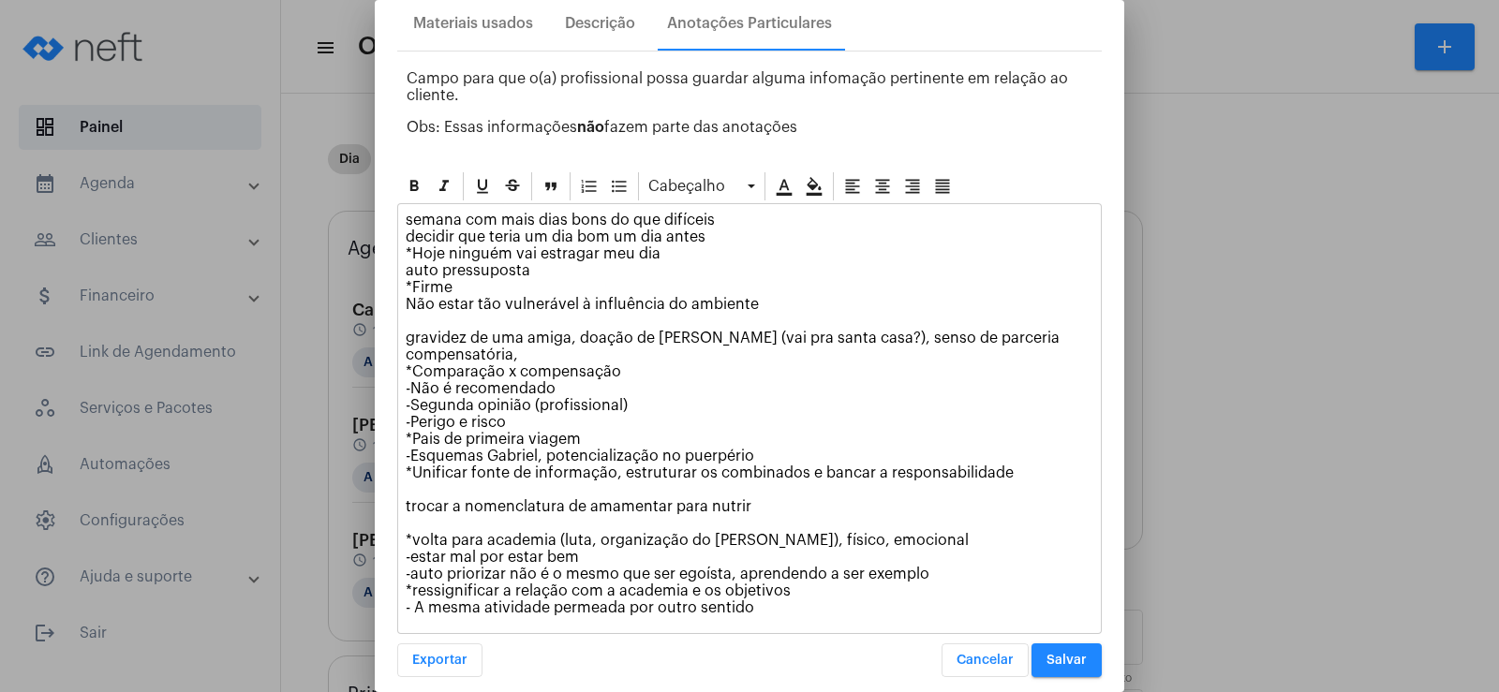
copy p "Hoje ninguém vai estragar meu dia"
click at [531, 271] on p "semana com mais dias bons do que difíceis decidir que teria um dia bom um dia a…" at bounding box center [750, 414] width 688 height 405
drag, startPoint x: 410, startPoint y: 301, endPoint x: 757, endPoint y: 305, distance: 346.7
click at [757, 305] on p "semana com mais dias bons do que difíceis decidir que teria um dia bom um dia a…" at bounding box center [750, 414] width 688 height 405
copy p "Não estar tão vulnerável à influência do ambiente"
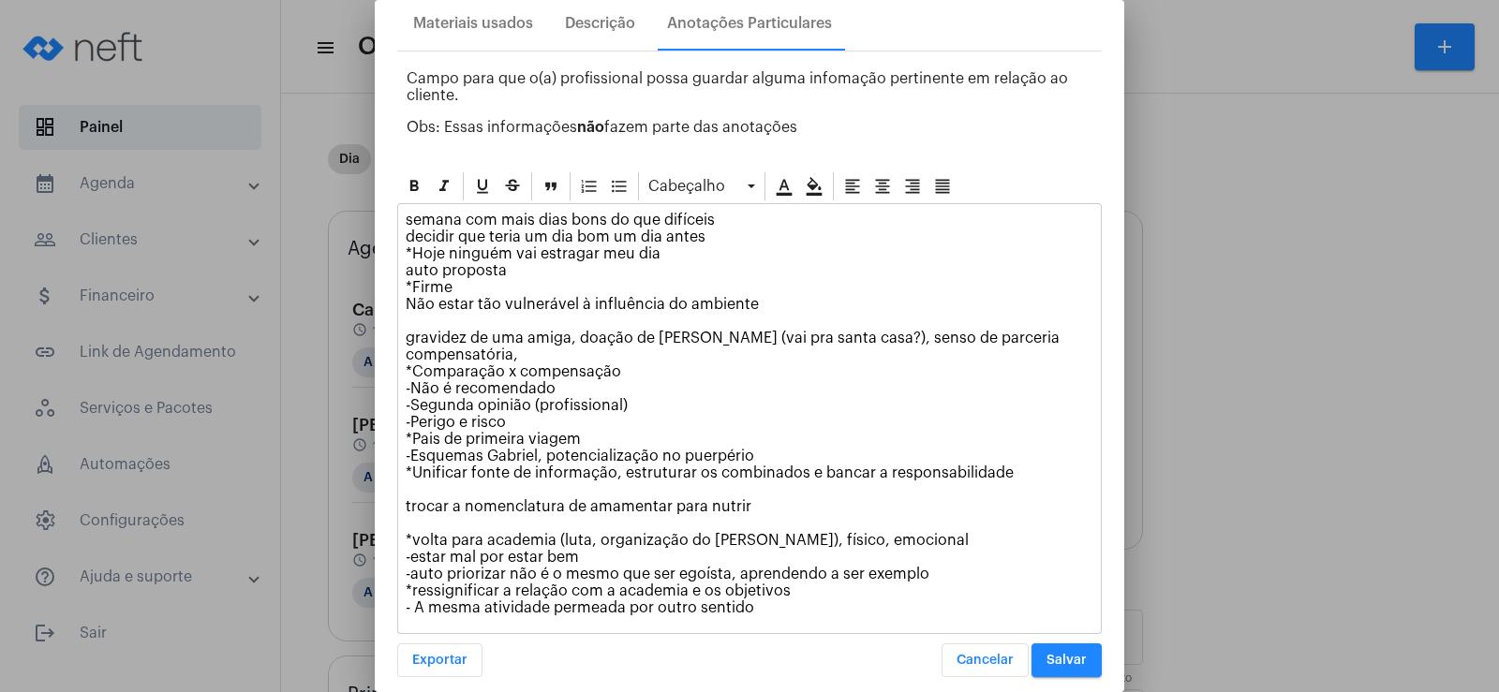
click at [408, 299] on p "semana com mais dias bons do que difíceis decidir que teria um dia bom um dia a…" at bounding box center [750, 414] width 688 height 405
drag, startPoint x: 990, startPoint y: 296, endPoint x: 400, endPoint y: 303, distance: 590.3
click at [400, 303] on div "semana com mais dias bons do que difíceis decidir que teria um dia bom um dia a…" at bounding box center [749, 418] width 703 height 429
copy p "fortalecer a auto convicção para não estar tão vulnerável à influência do ambie…"
drag, startPoint x: 411, startPoint y: 452, endPoint x: 1013, endPoint y: 454, distance: 601.5
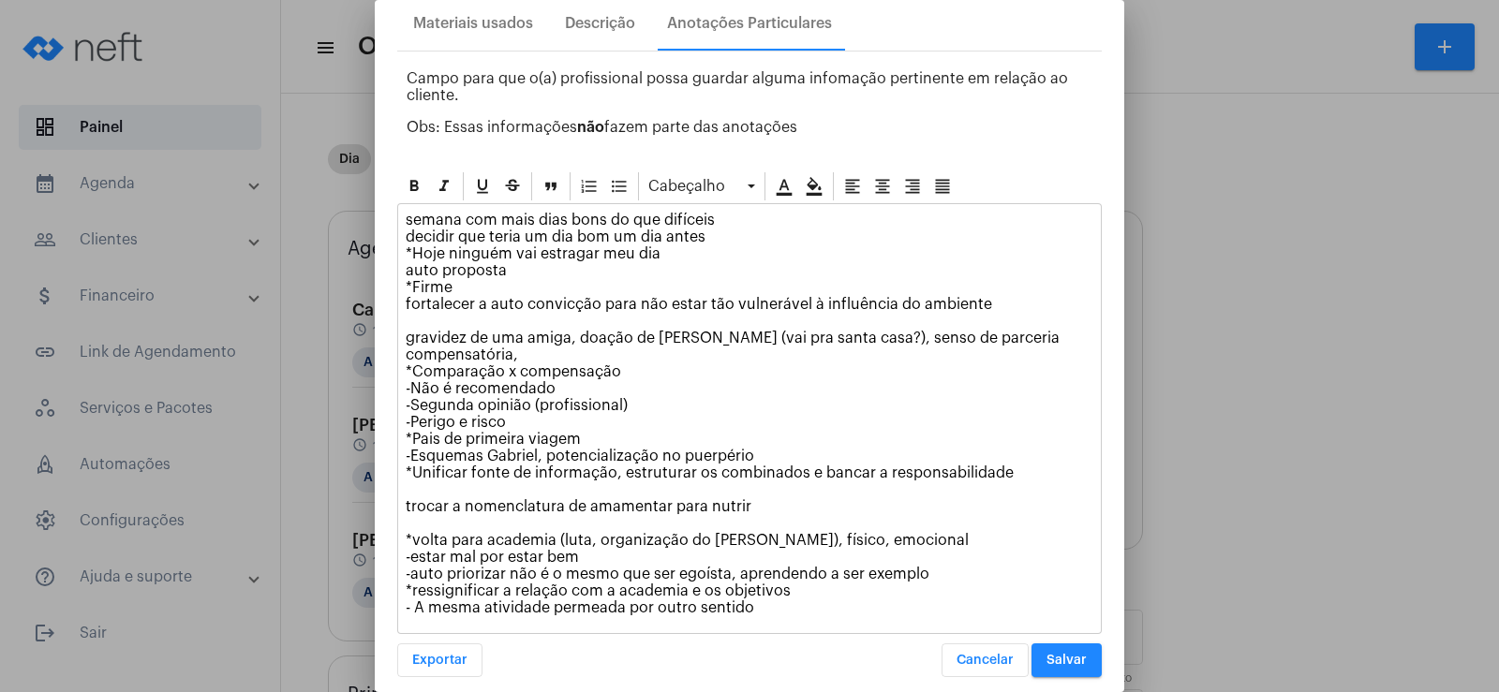
click at [1013, 454] on p "semana com mais dias bons do que difíceis decidir que teria um dia bom um dia a…" at bounding box center [750, 414] width 688 height 405
copy p "Unificar fonte de informação, estruturar os combinados e bancar a responsabilid…"
drag, startPoint x: 404, startPoint y: 571, endPoint x: 756, endPoint y: 588, distance: 352.7
click at [756, 588] on div "semana com mais dias bons do que difíceis decidir que teria um dia bom um dia a…" at bounding box center [749, 418] width 703 height 429
copy p "*ressignificar a relação com a academia e os objetivos - A mesma atividade perm…"
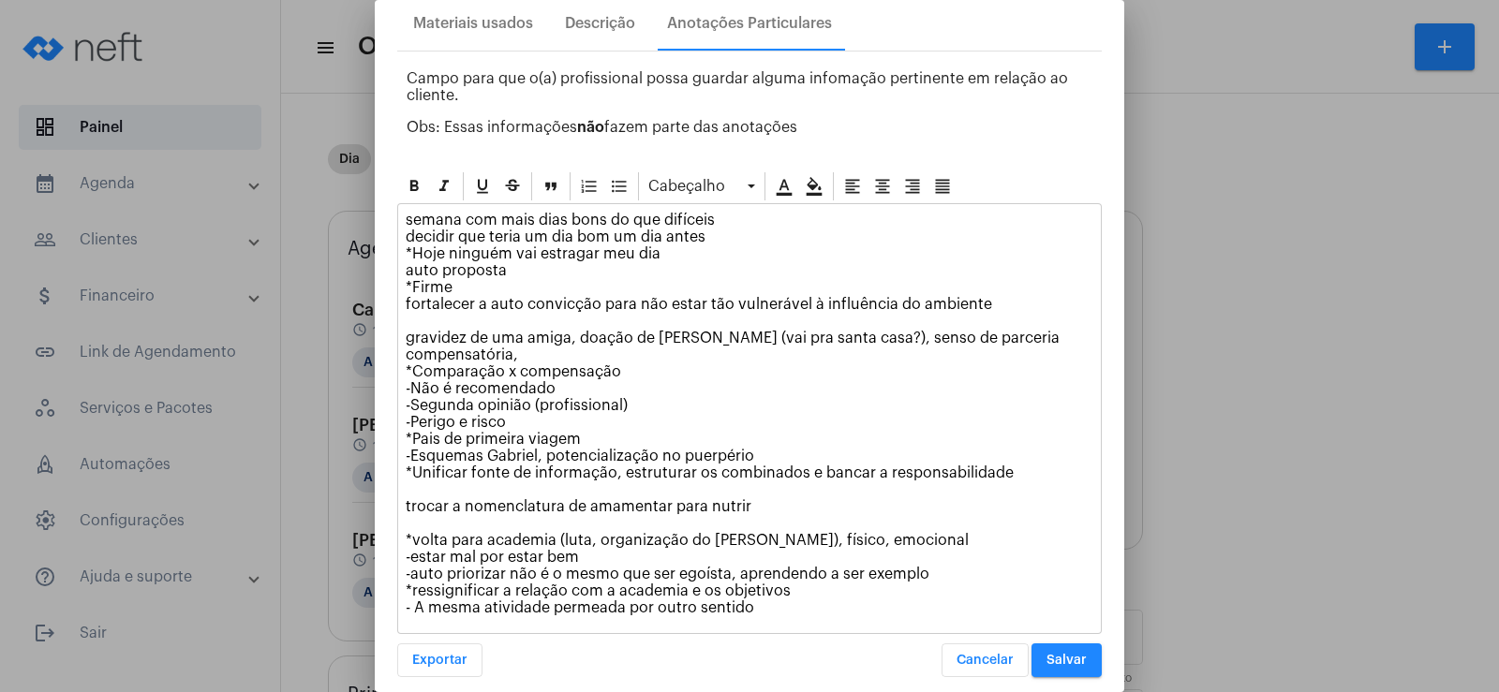
click at [1047, 654] on span "Salvar" at bounding box center [1066, 660] width 40 height 13
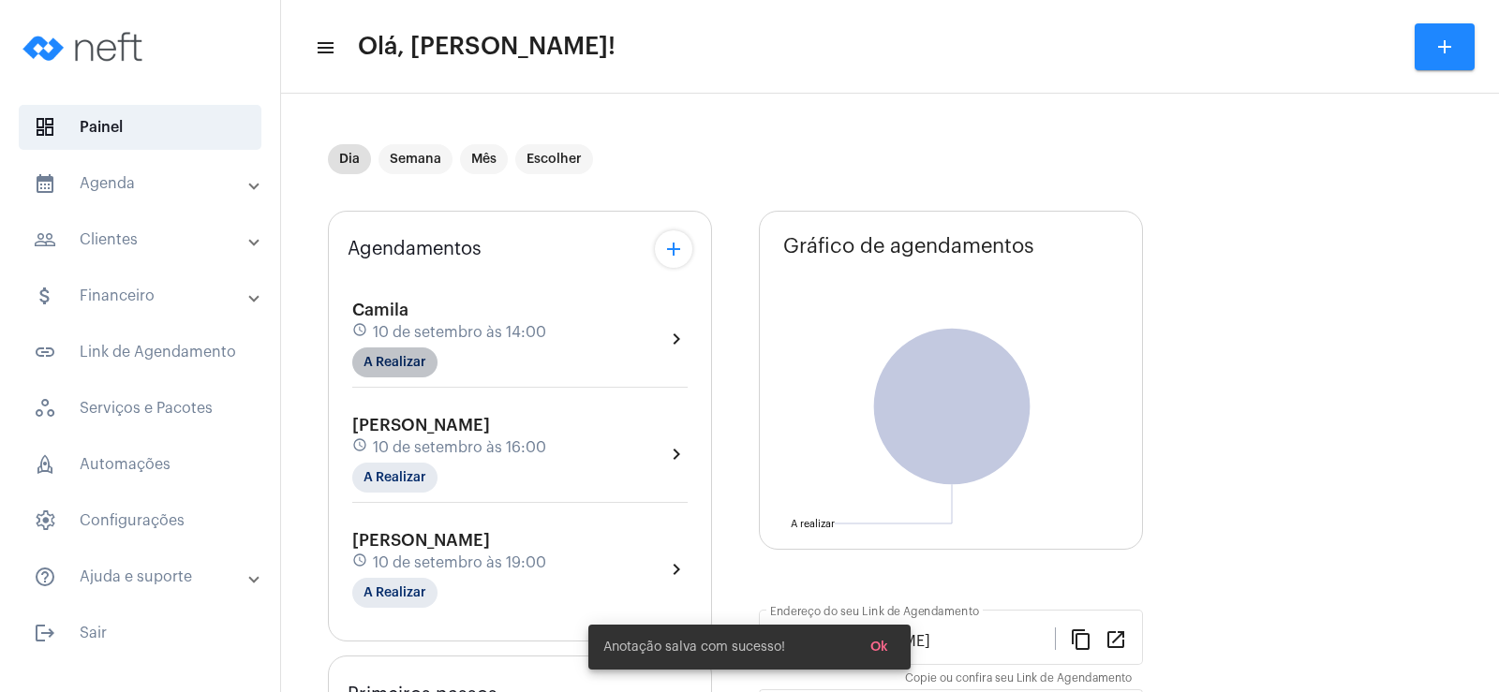
click at [403, 360] on mat-chip "A Realizar" at bounding box center [394, 363] width 85 height 30
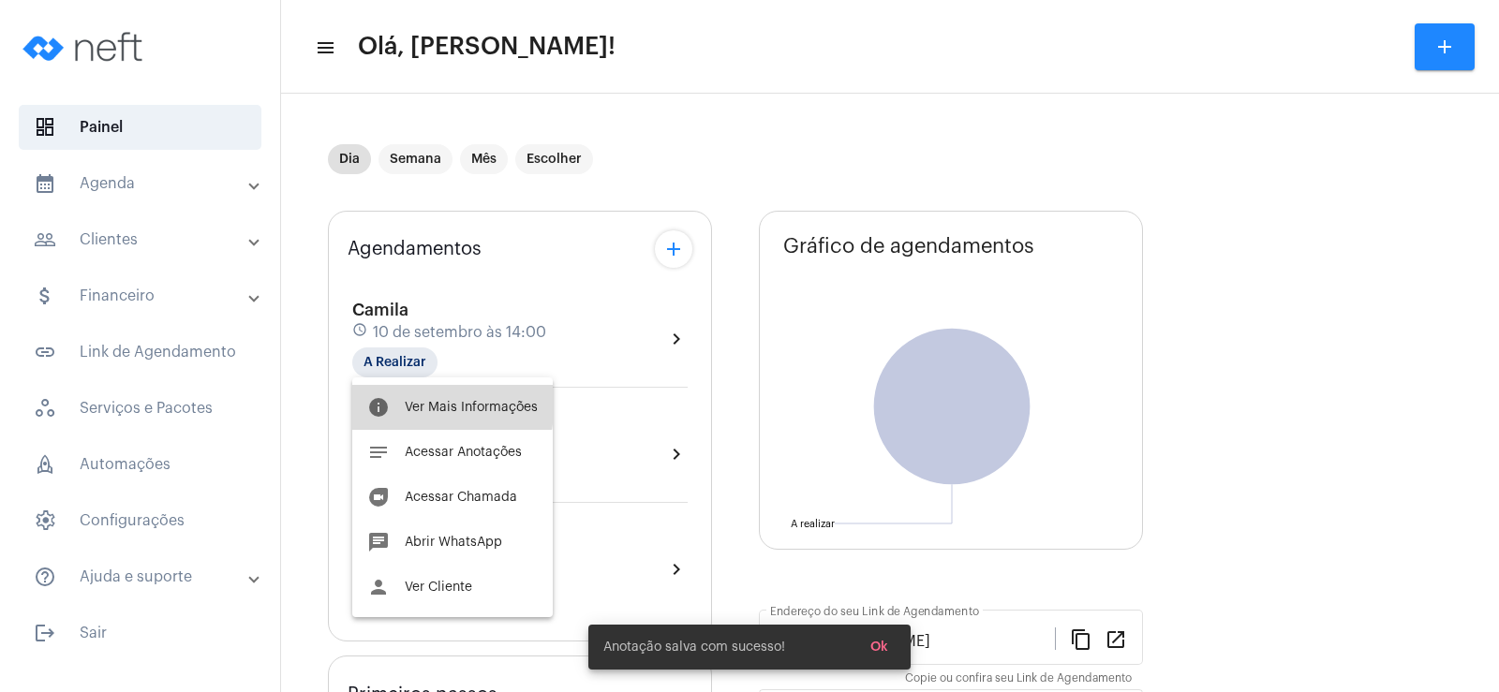
click at [425, 403] on span "Ver Mais Informações" at bounding box center [471, 407] width 133 height 13
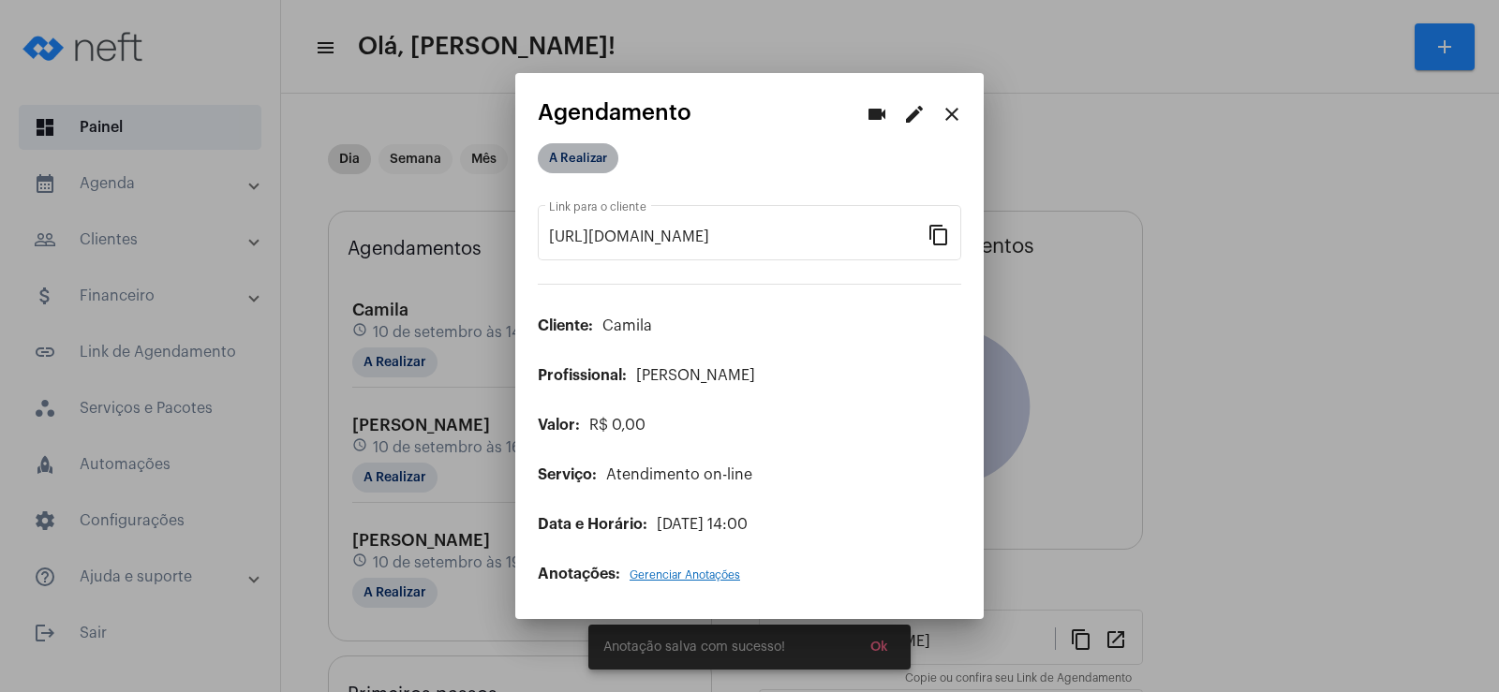
click at [563, 153] on mat-chip "A Realizar" at bounding box center [578, 158] width 81 height 30
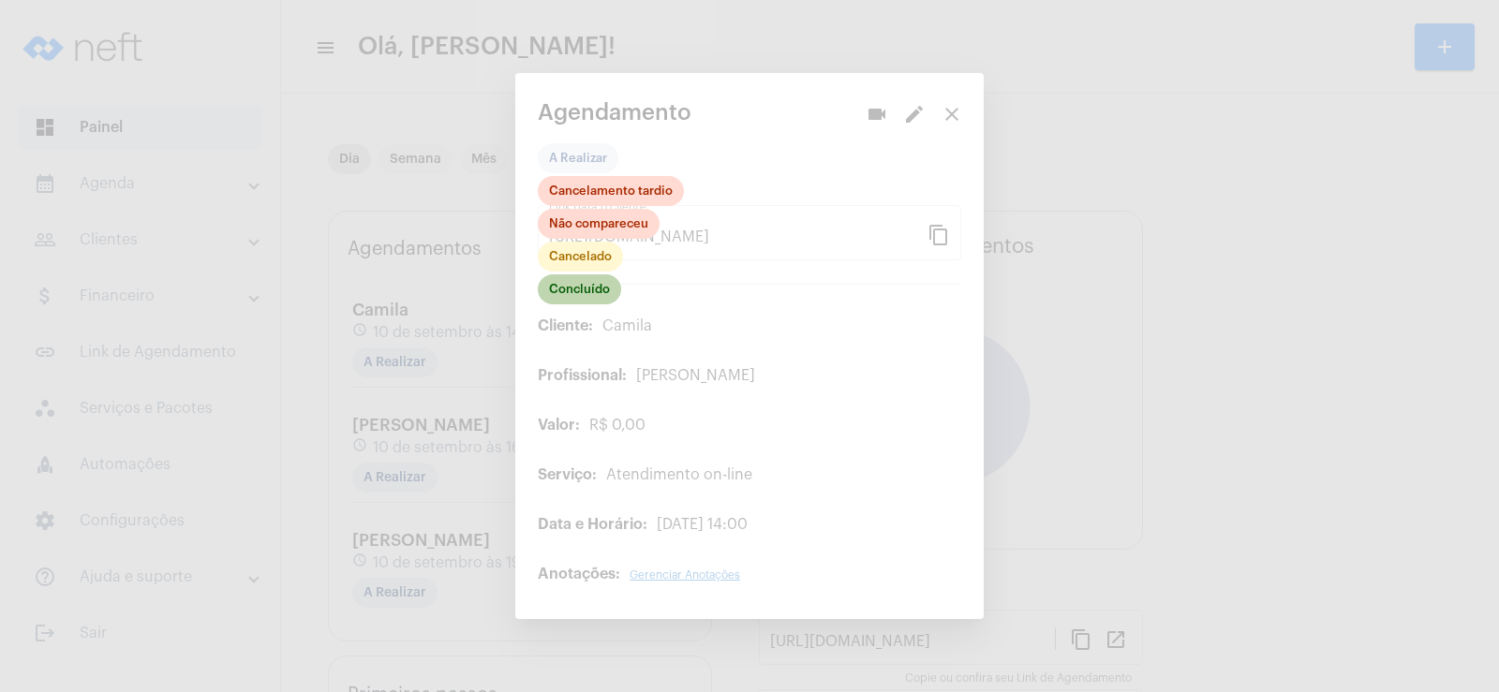
click at [583, 289] on mat-chip "Concluído" at bounding box center [579, 290] width 83 height 30
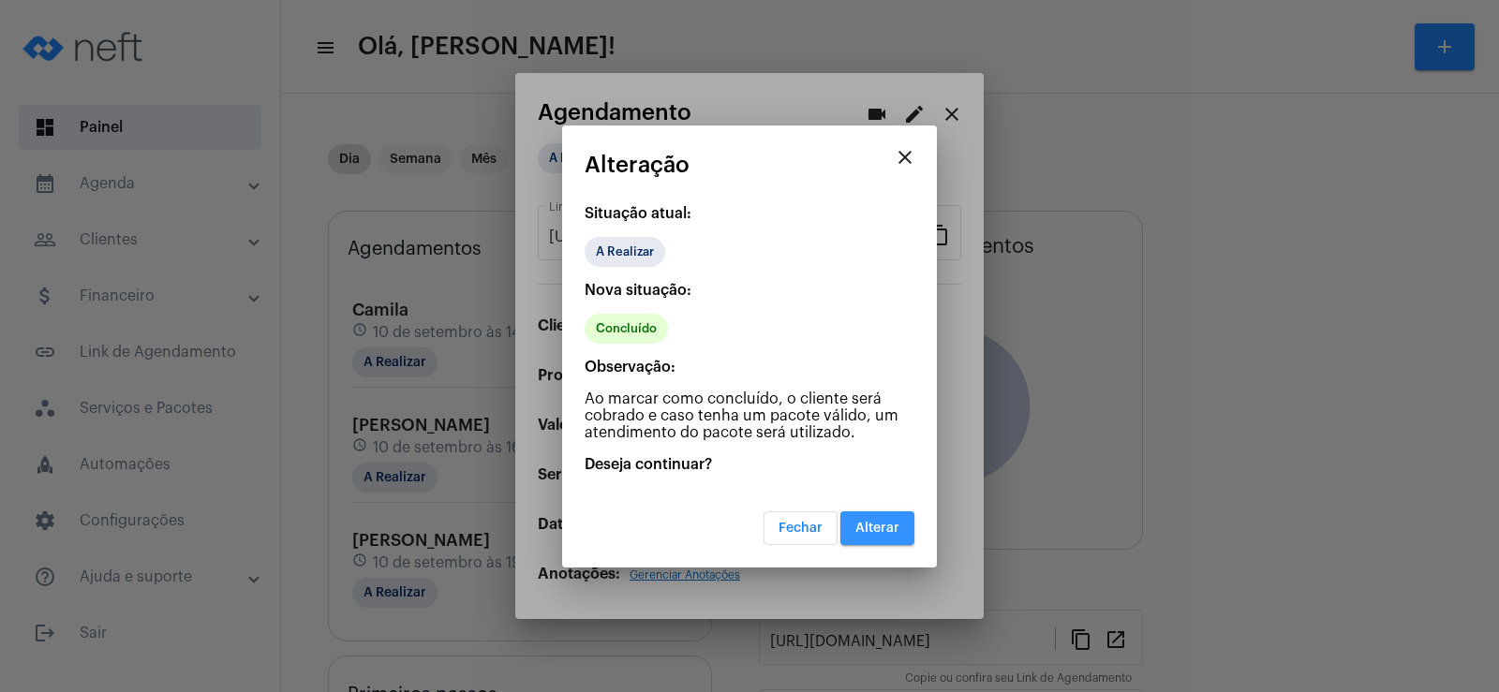
click at [894, 528] on span "Alterar" at bounding box center [877, 528] width 44 height 13
